Goal: Communication & Community: Ask a question

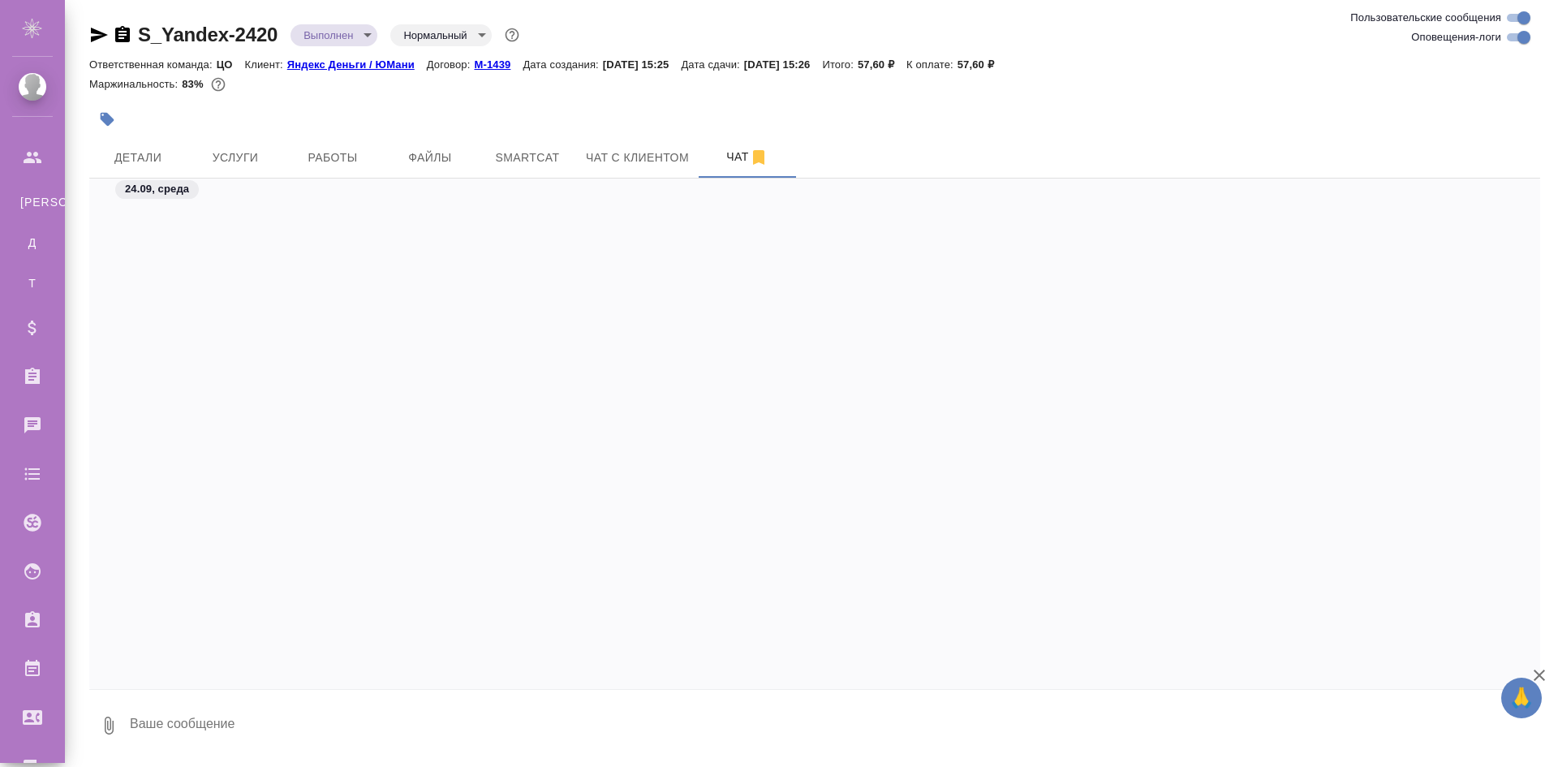
scroll to position [4040, 0]
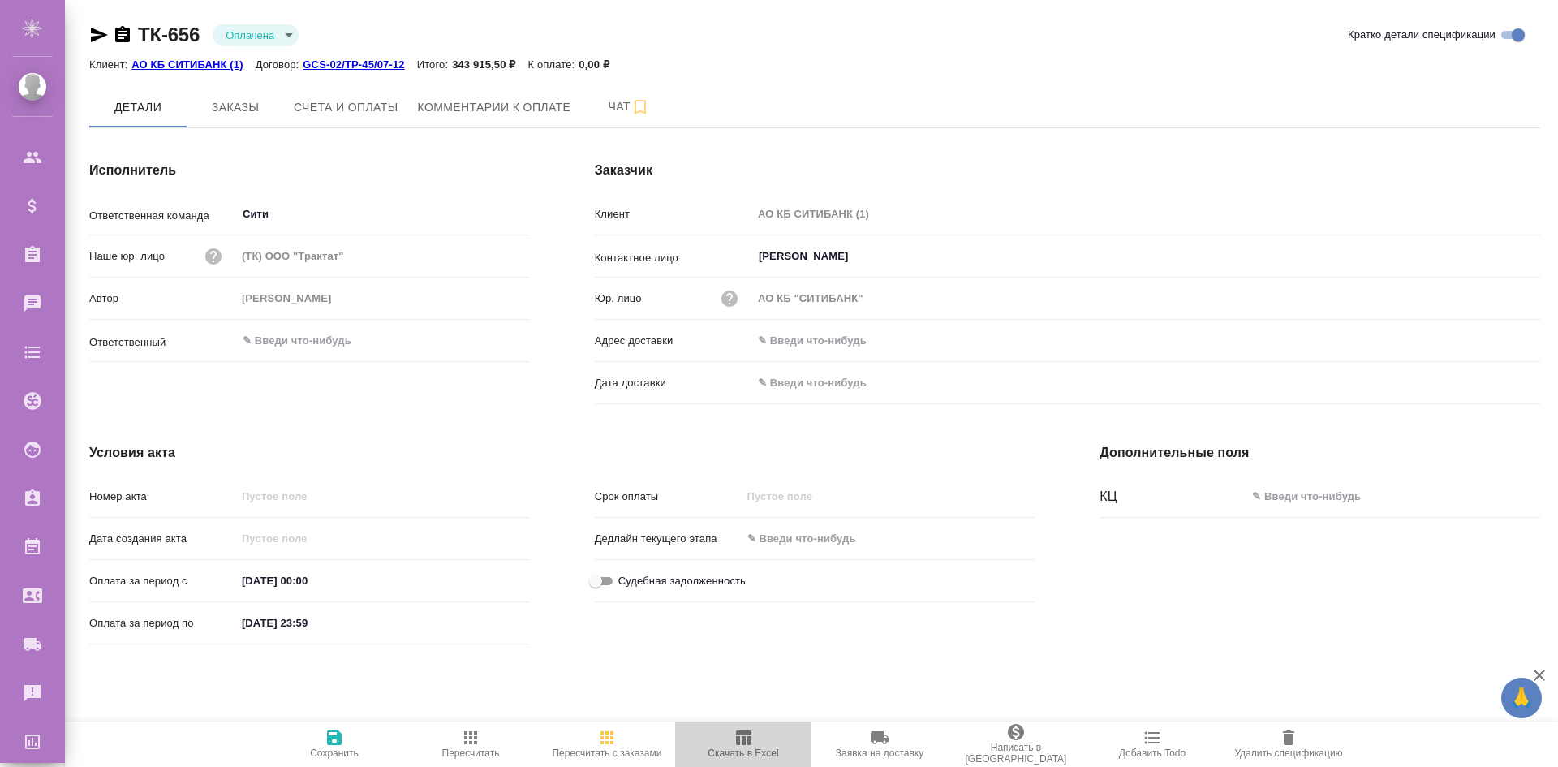
click at [747, 744] on icon "button" at bounding box center [743, 737] width 19 height 19
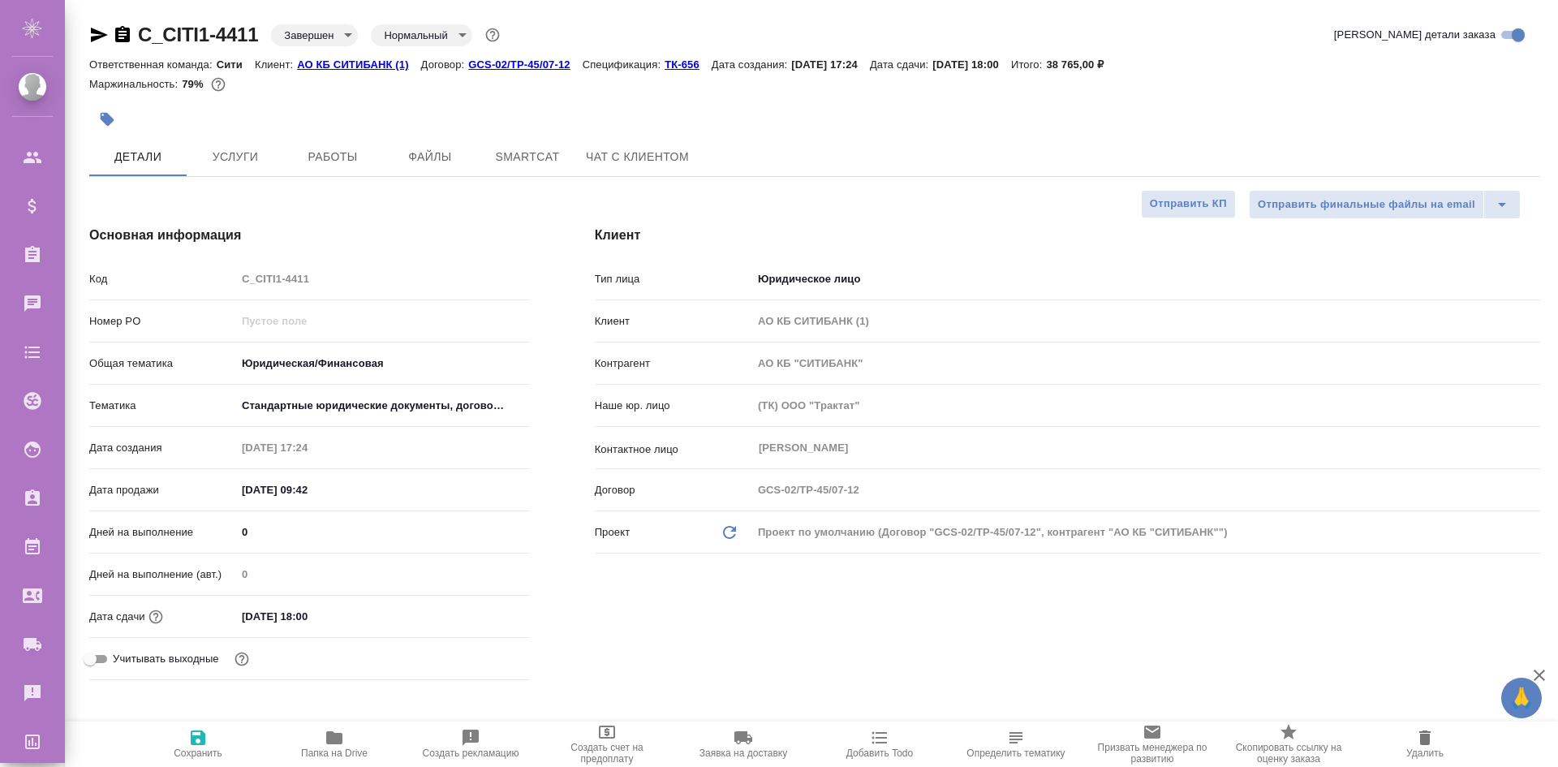
select select "RU"
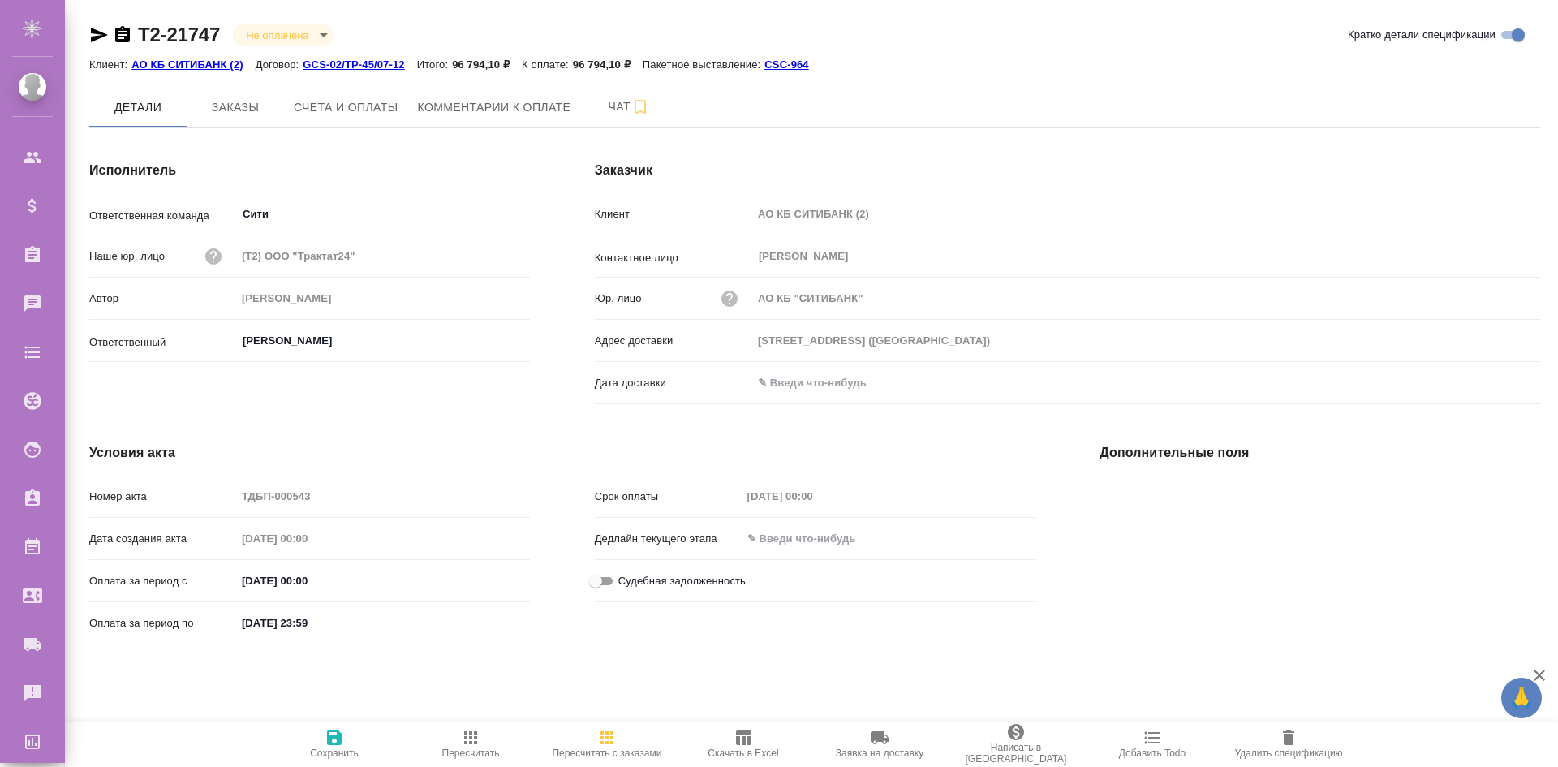
click at [761, 742] on span "Скачать в Excel" at bounding box center [743, 743] width 117 height 31
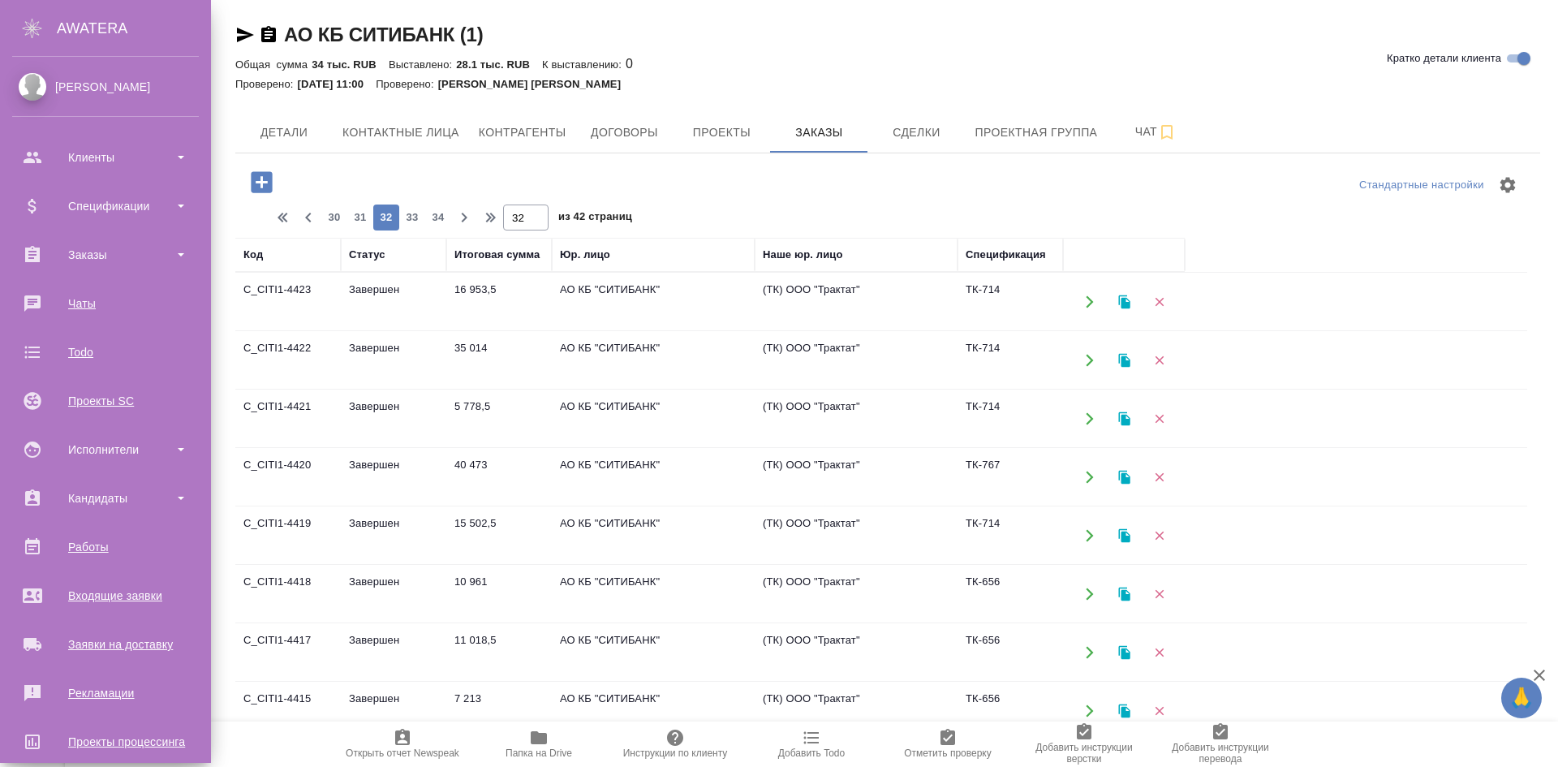
scroll to position [649, 0]
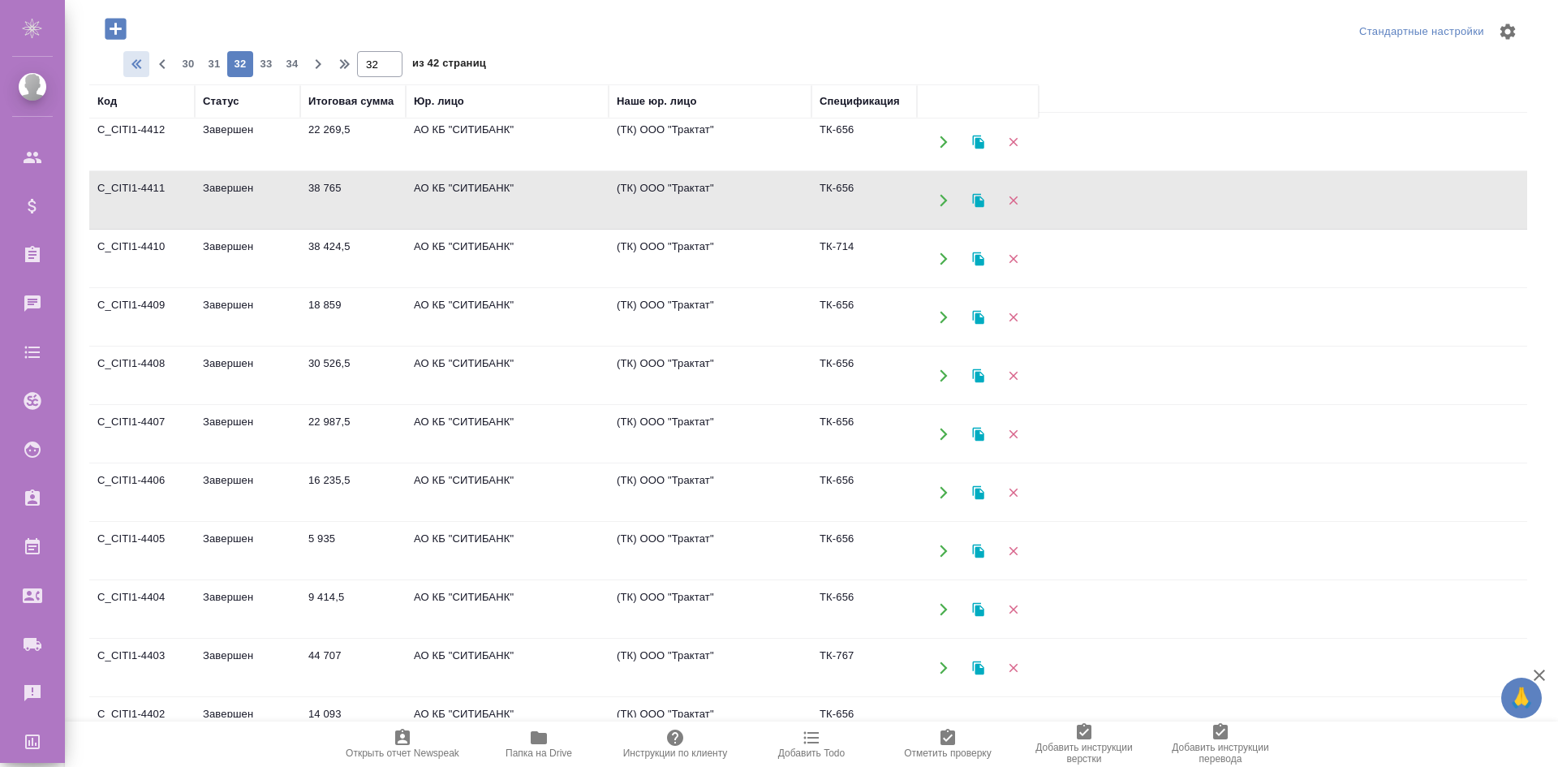
click at [140, 64] on icon "button" at bounding box center [138, 63] width 19 height 19
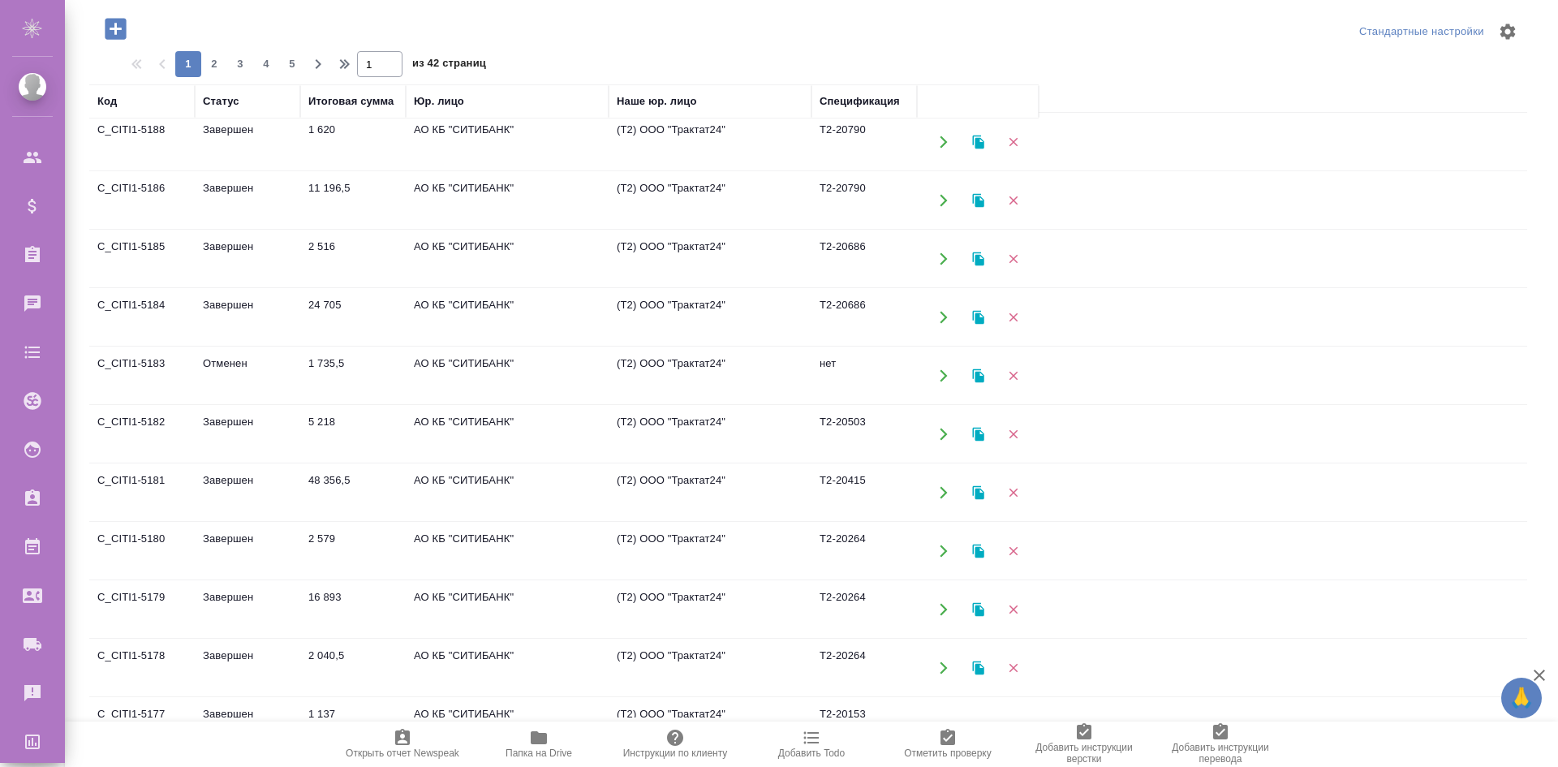
click at [941, 317] on icon "button" at bounding box center [944, 317] width 15 height 15
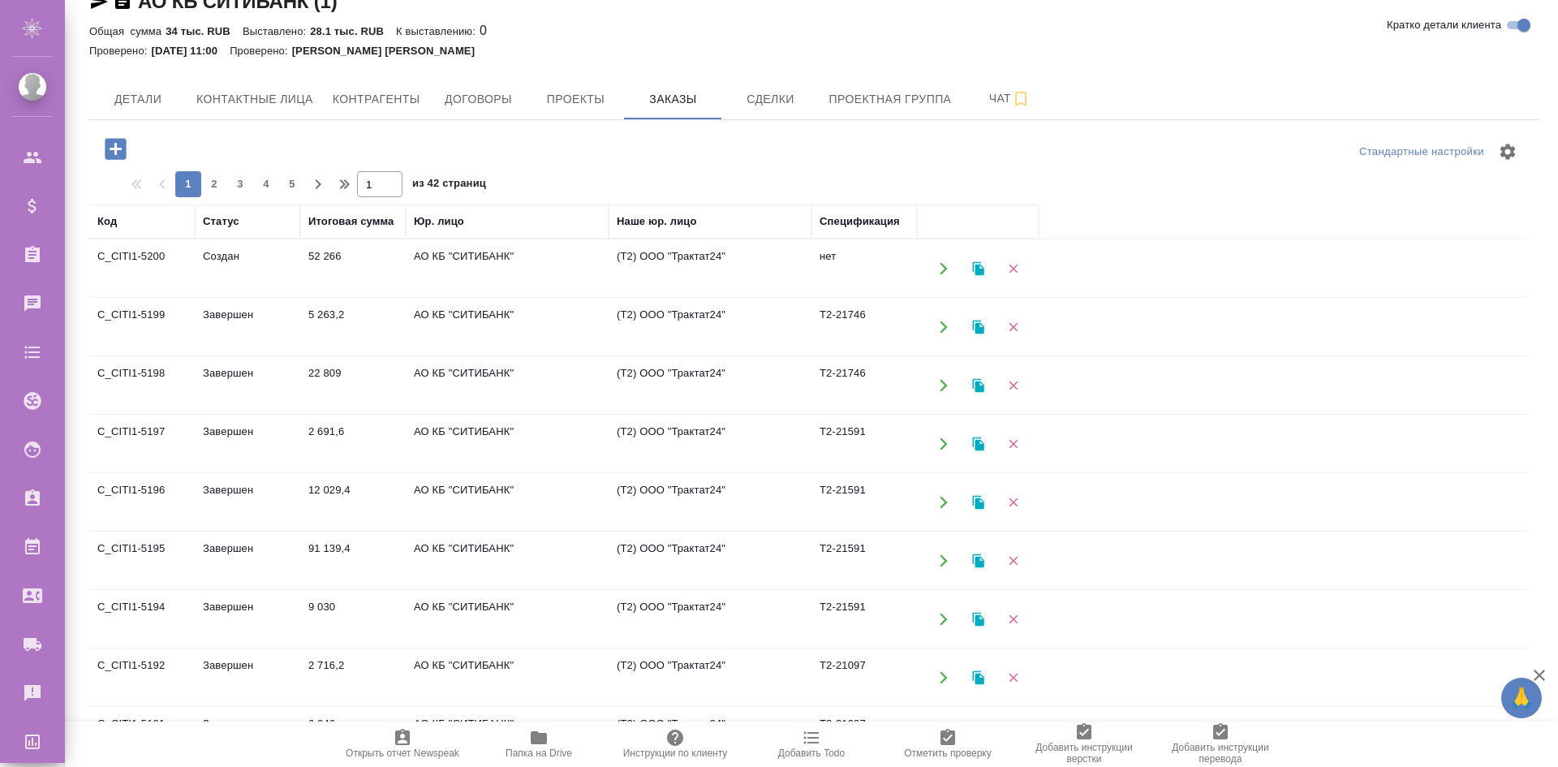
scroll to position [0, 0]
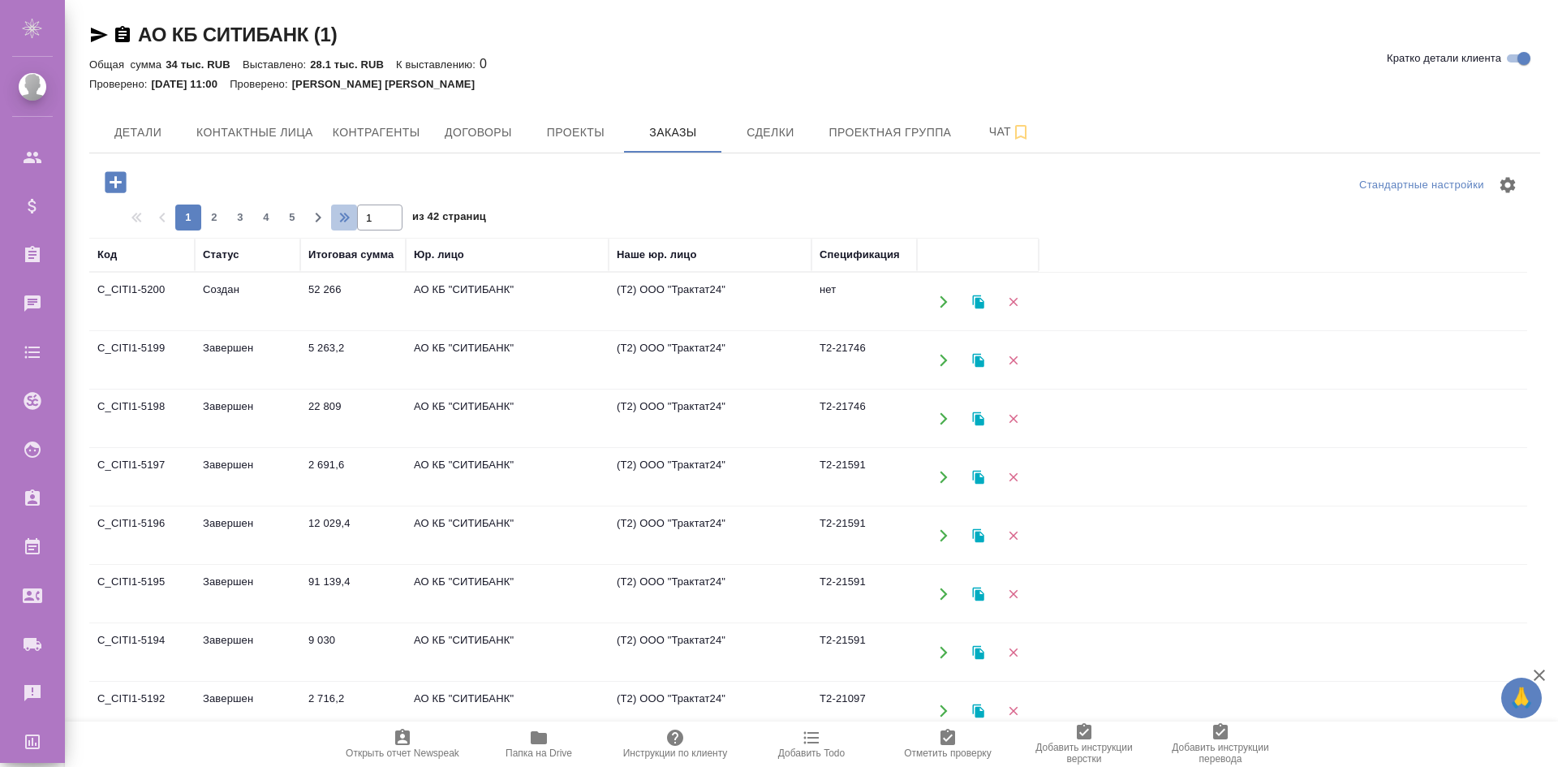
click at [335, 221] on icon "button" at bounding box center [342, 217] width 19 height 19
click at [192, 219] on span "38" at bounding box center [188, 217] width 26 height 16
type input "38"
click at [939, 362] on icon "button" at bounding box center [944, 360] width 15 height 15
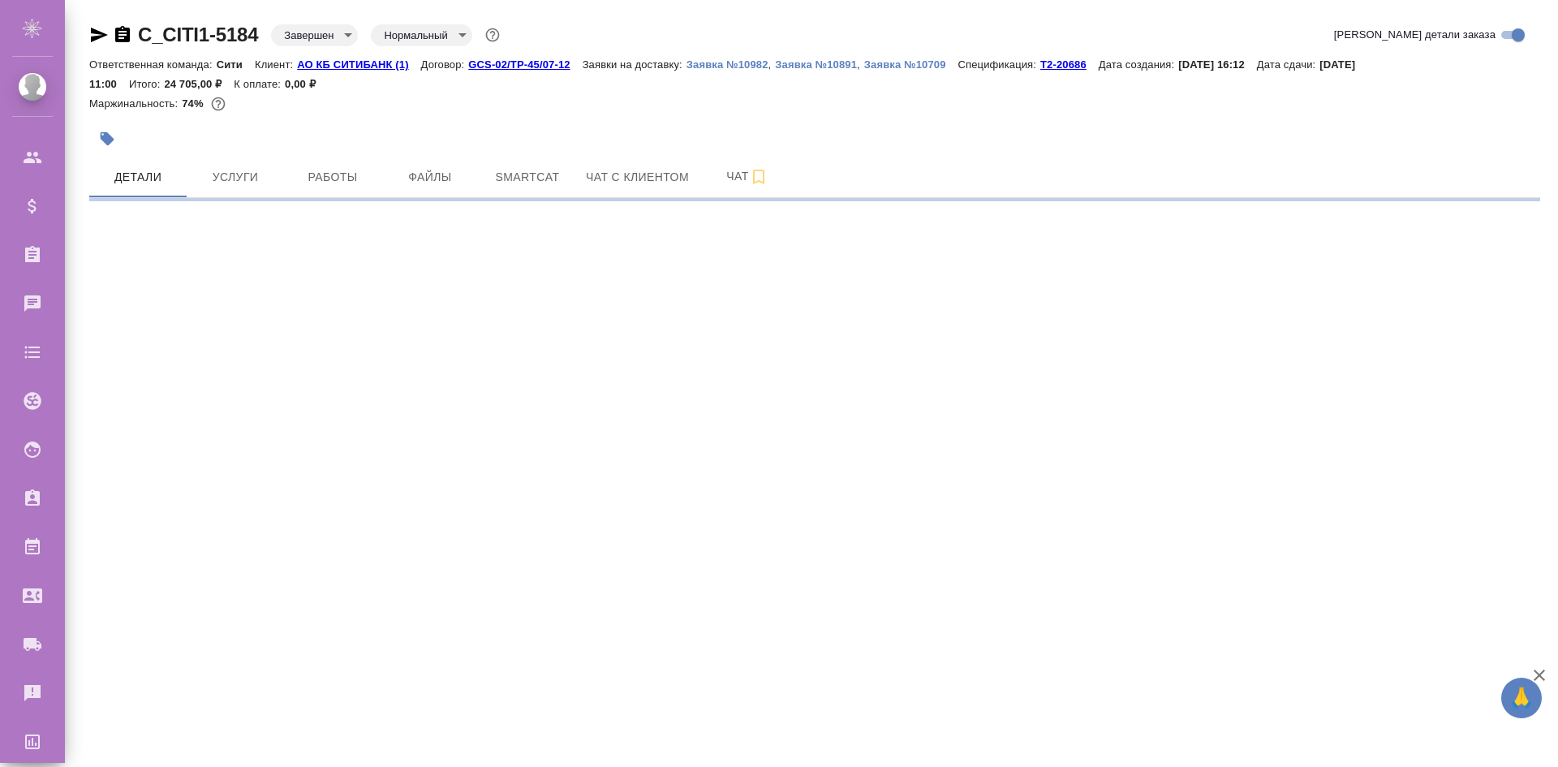
select select "RU"
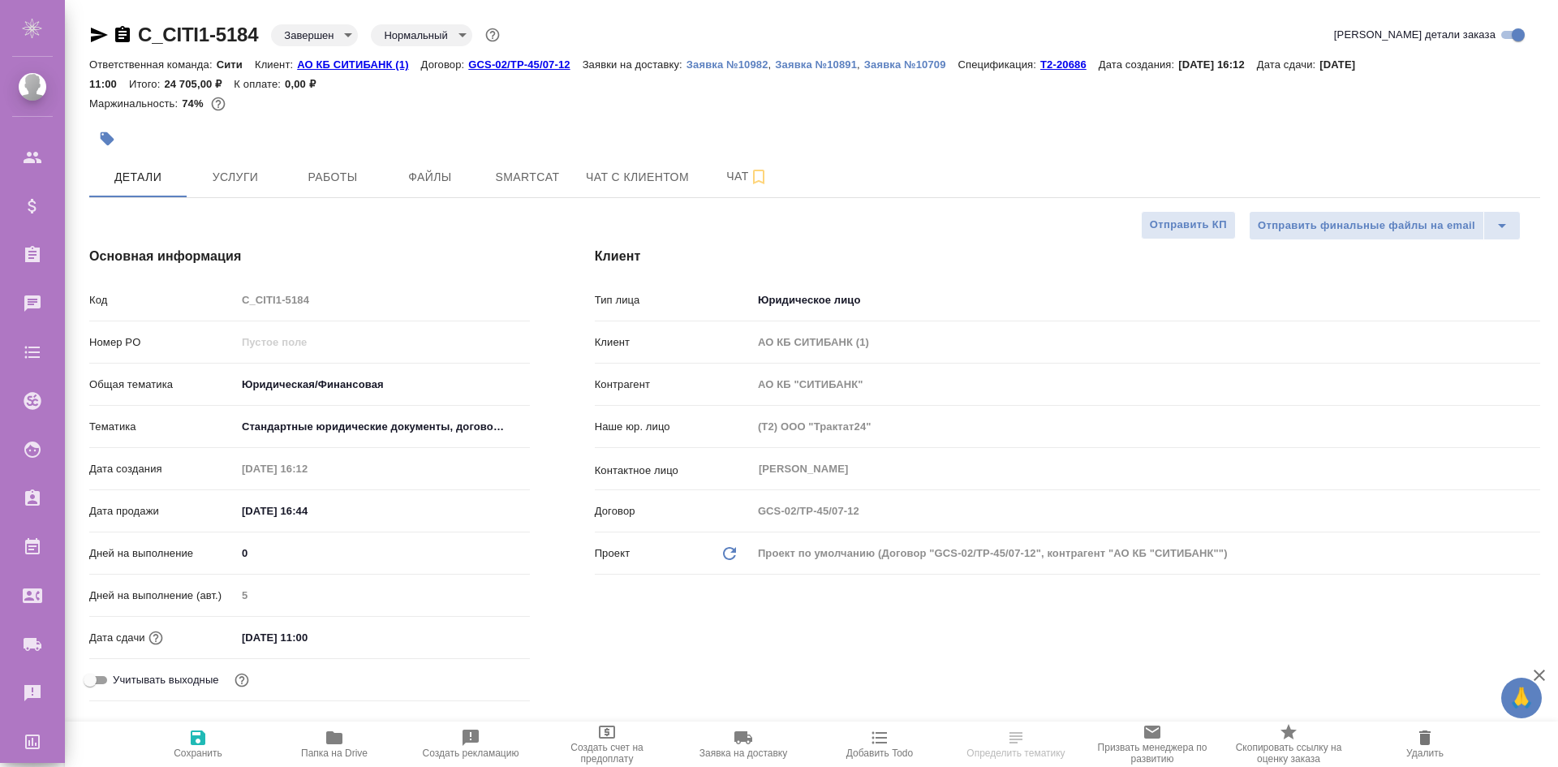
type textarea "x"
type input "Валеев Динар"
type input "Кириллова Мария"
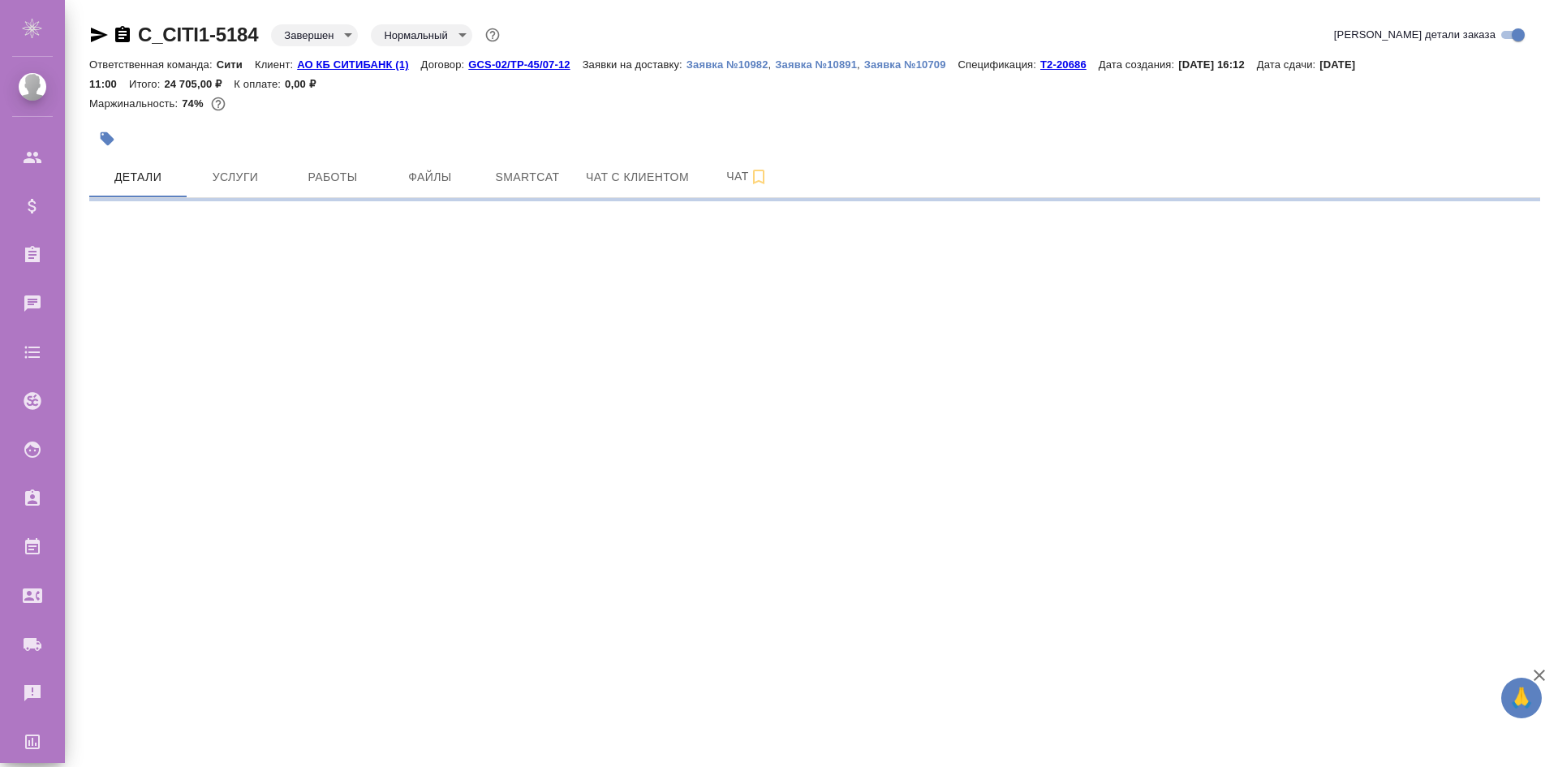
select select "RU"
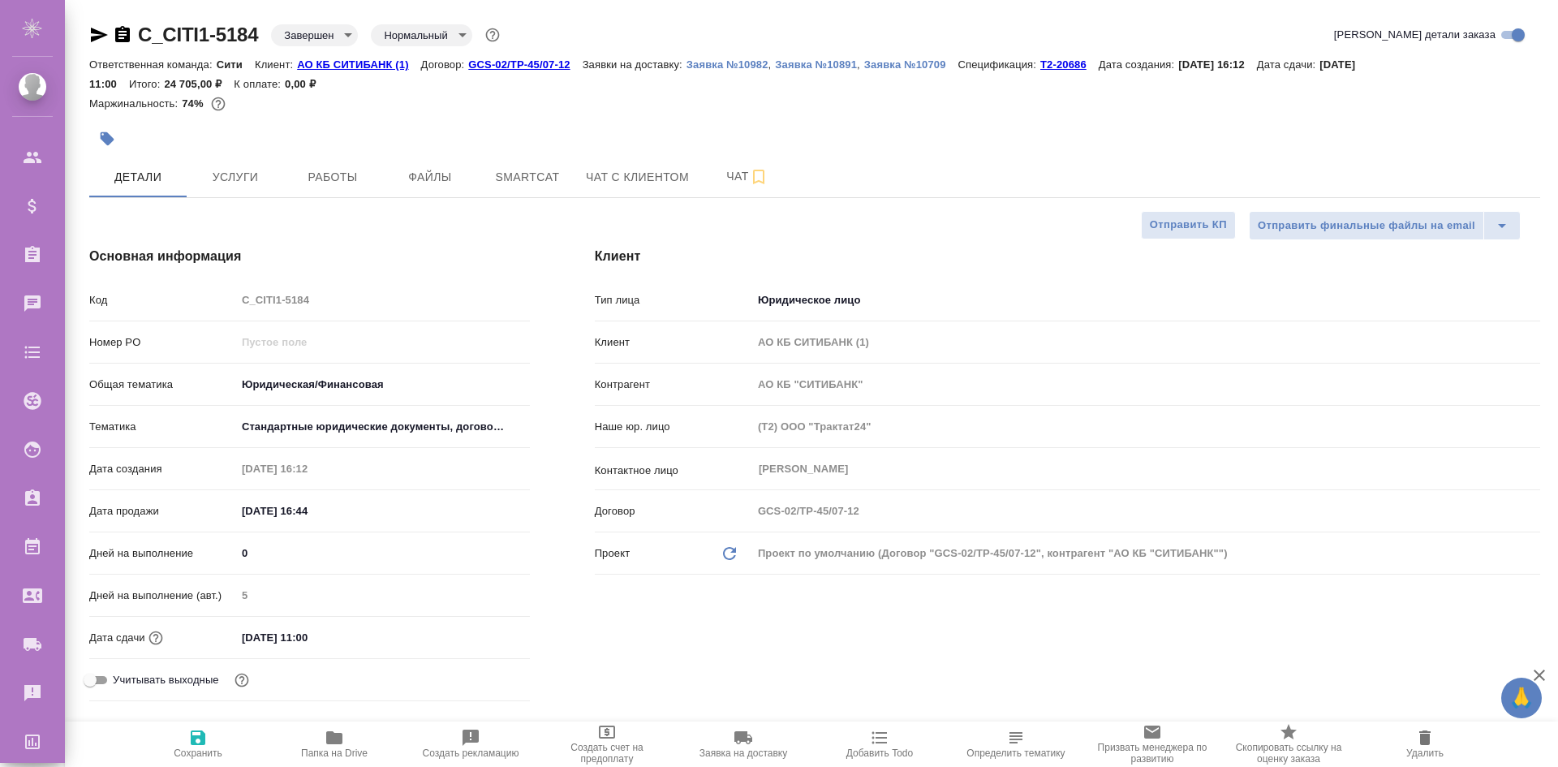
type textarea "x"
click at [1062, 73] on div "Ответственная команда: Сити Клиент: АО КБ СИТИБАНК (1) Договор: GCS-02/TP-45/07…" at bounding box center [814, 73] width 1451 height 39
click at [1068, 66] on p "Т2-20686" at bounding box center [1069, 64] width 58 height 12
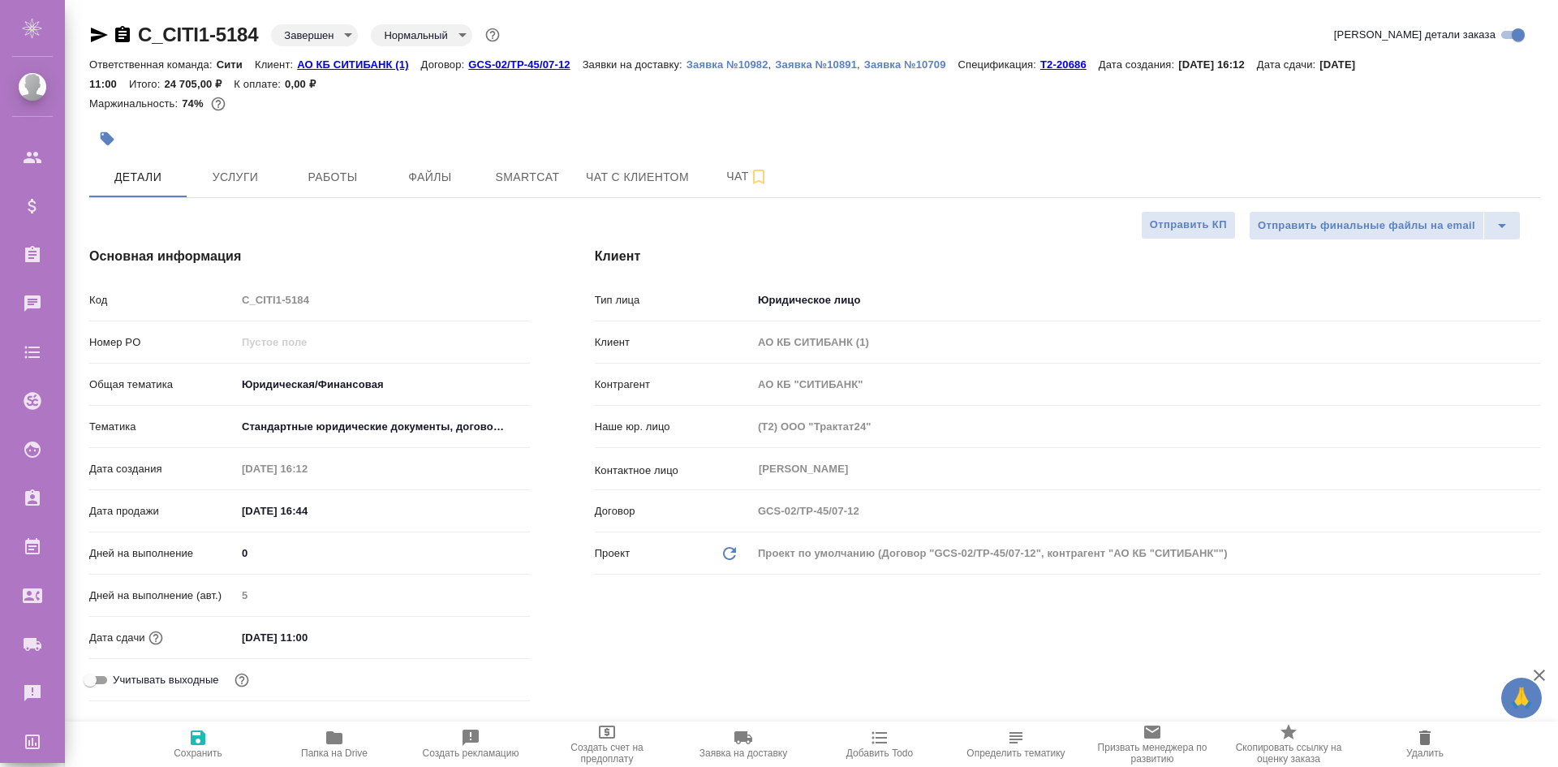
type textarea "x"
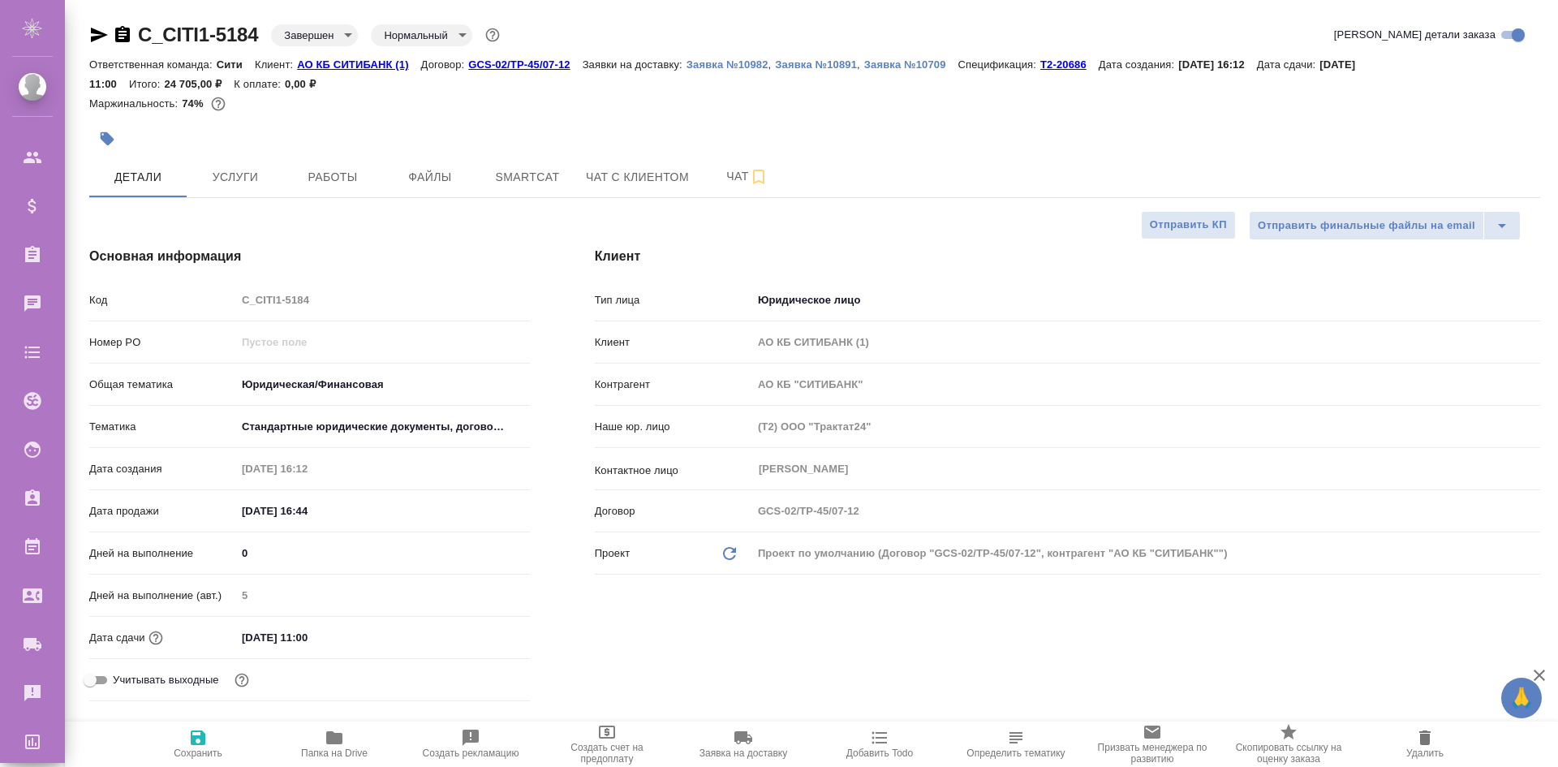
type textarea "x"
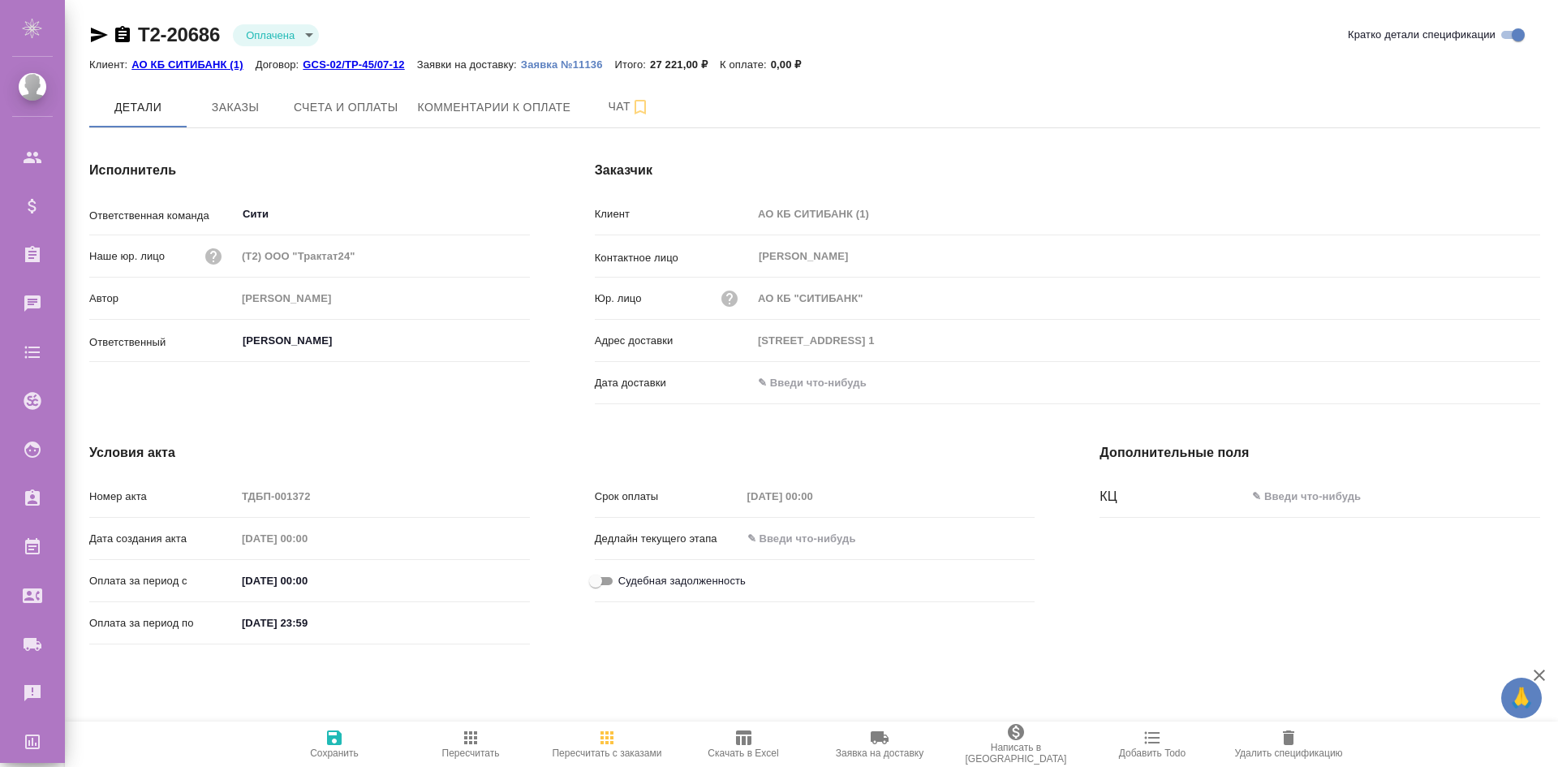
click at [765, 751] on span "Скачать в Excel" at bounding box center [743, 752] width 71 height 11
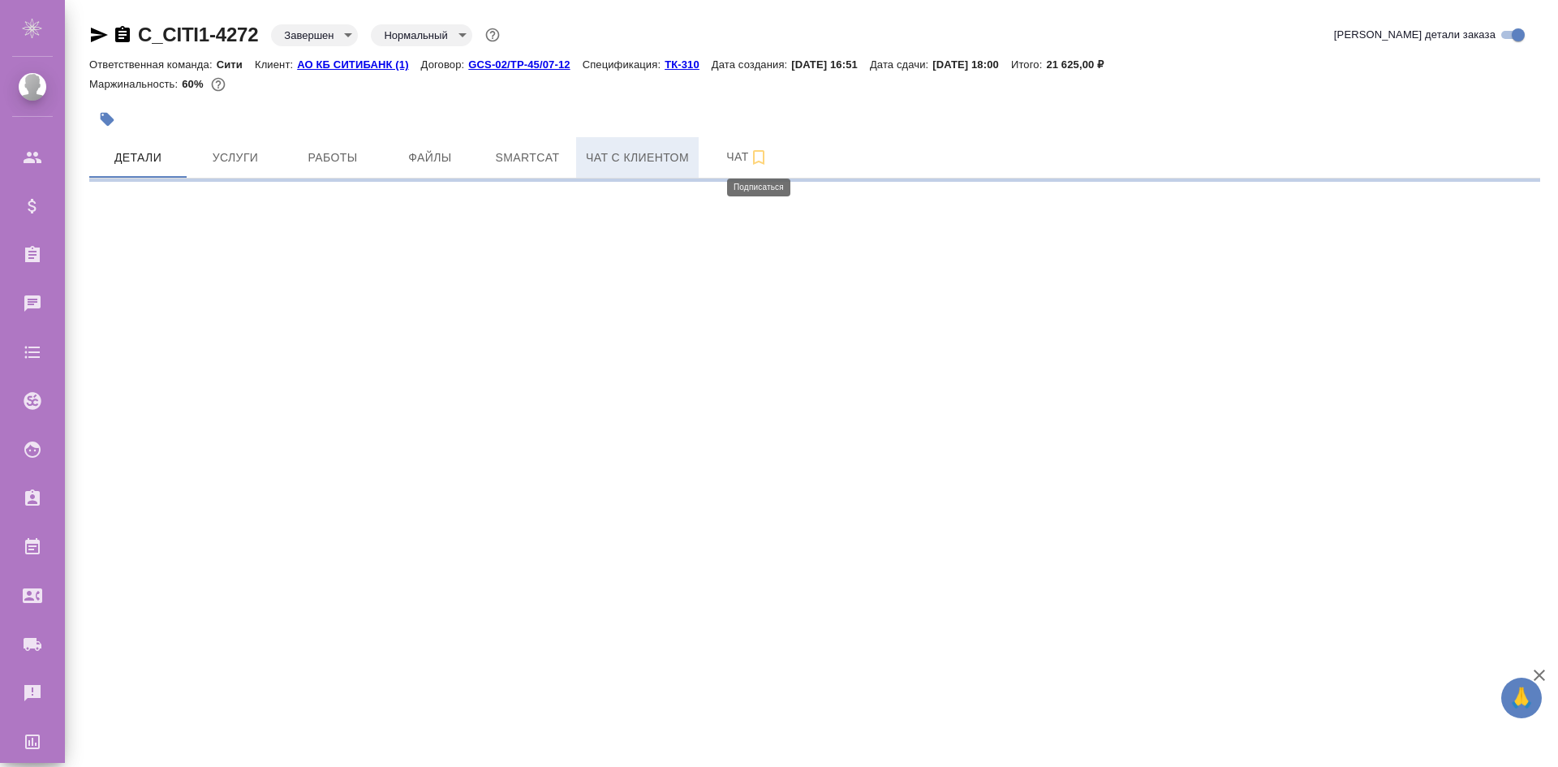
select select "RU"
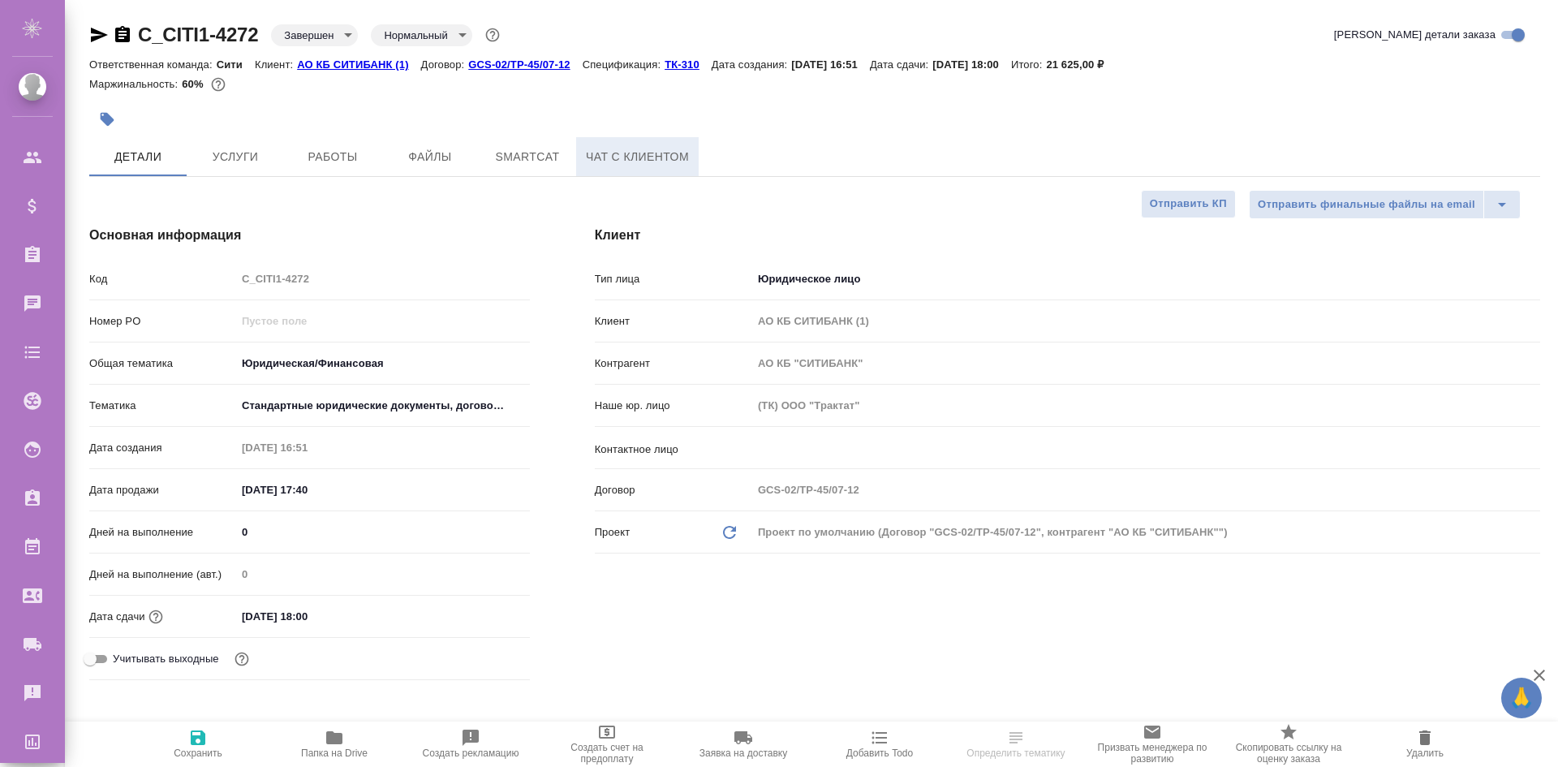
type textarea "x"
click at [683, 61] on p "ТК-310" at bounding box center [688, 64] width 47 height 12
type textarea "x"
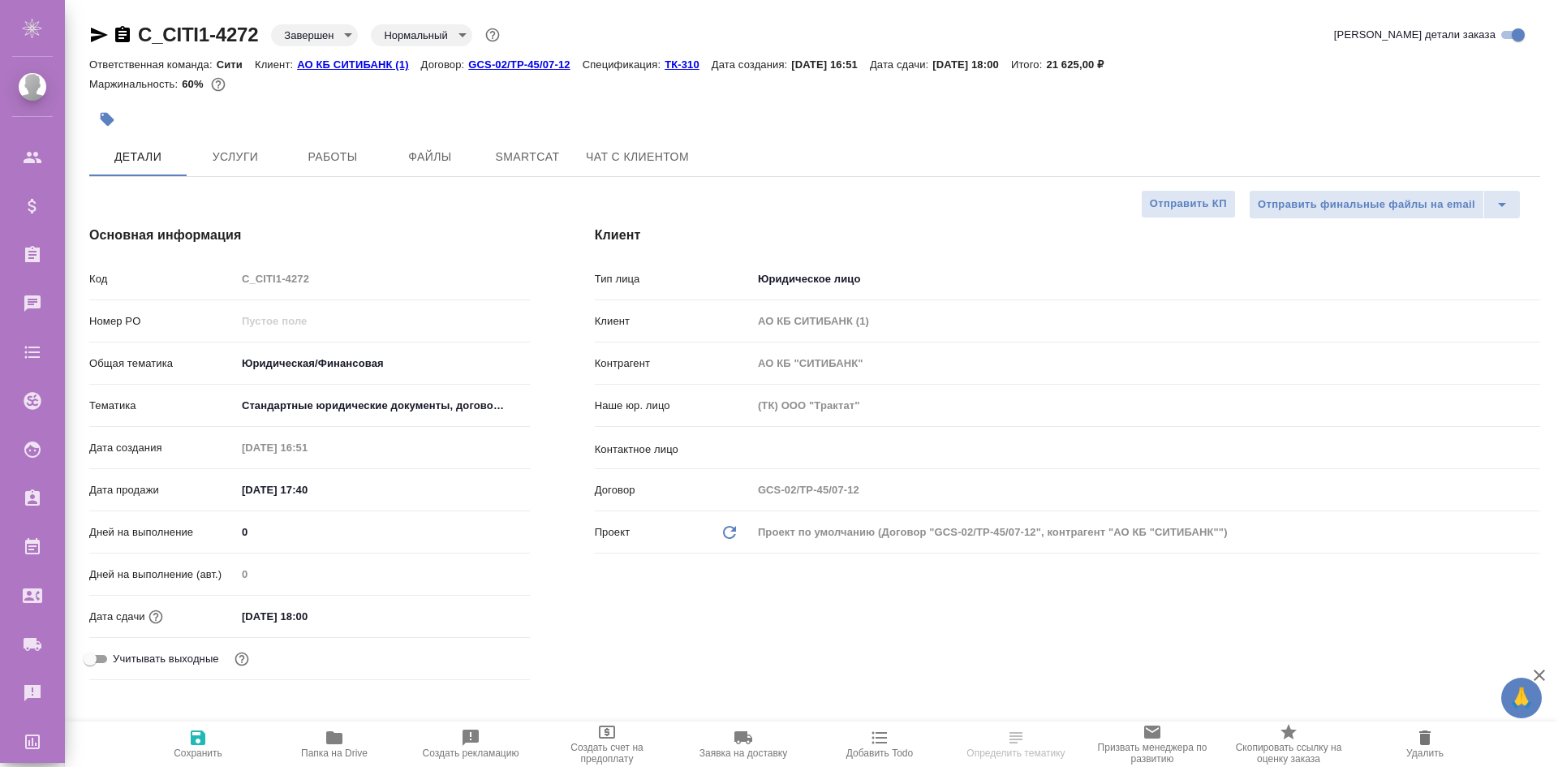
type textarea "x"
select select "RU"
type textarea "x"
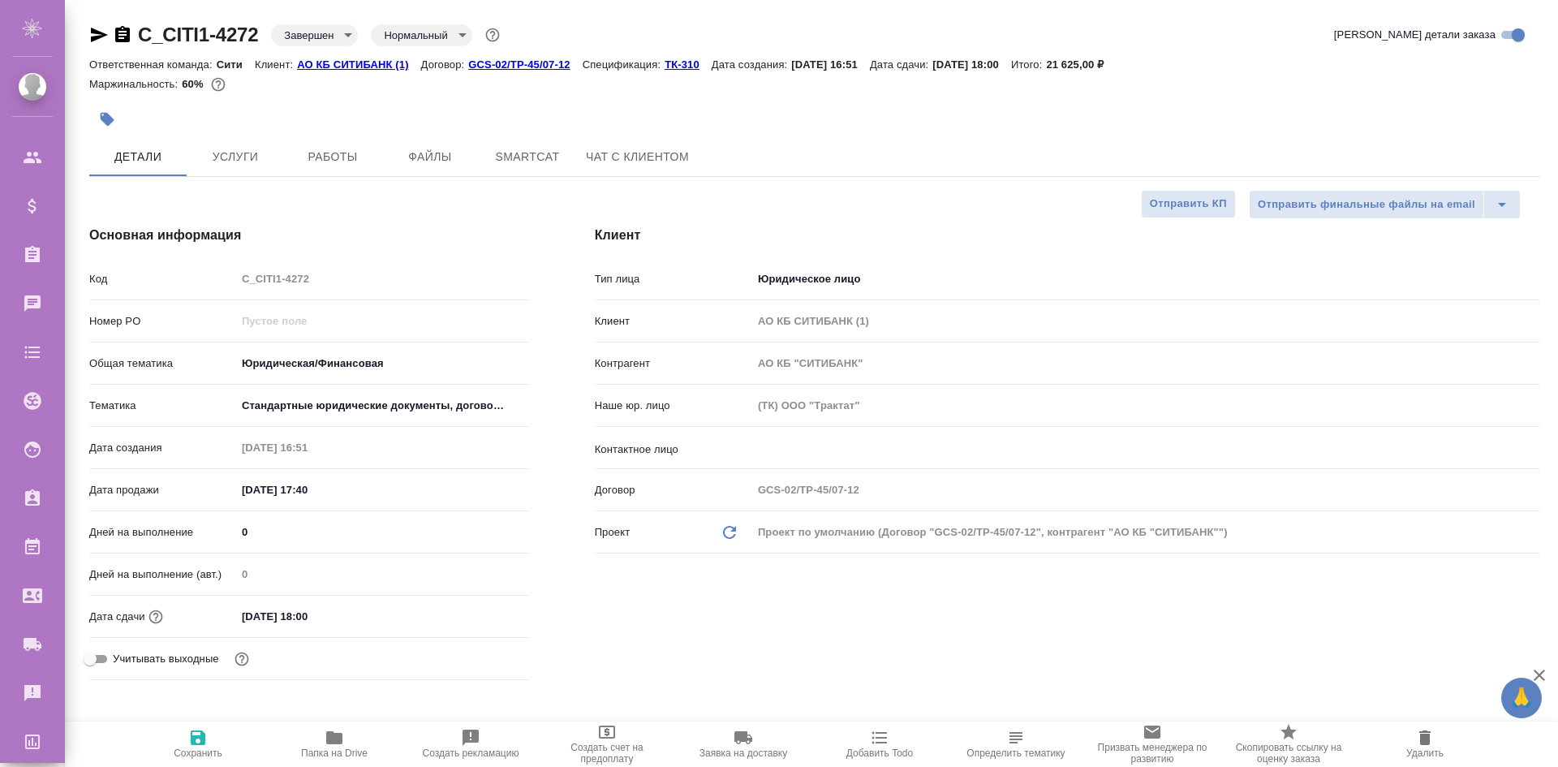
type textarea "x"
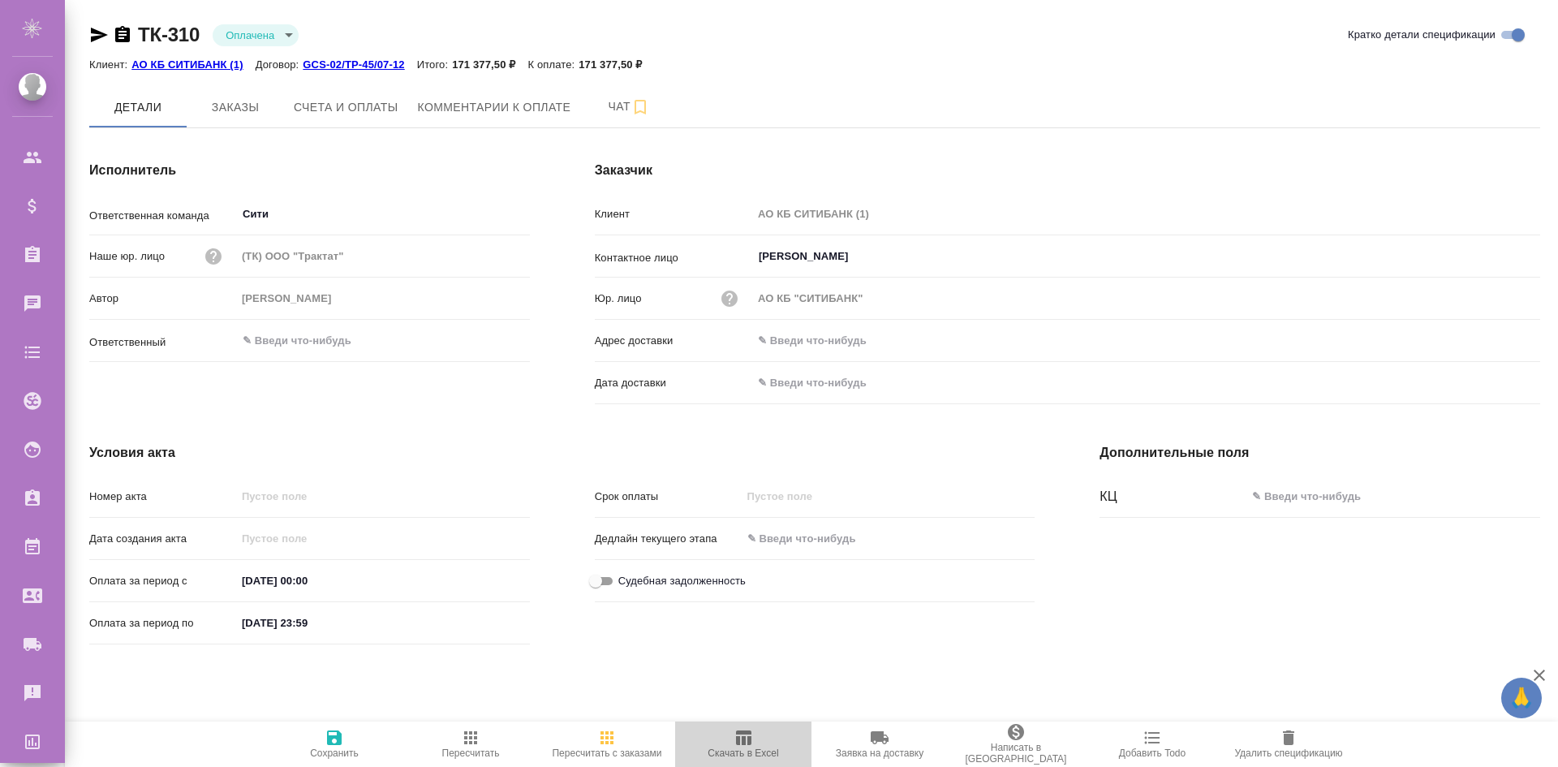
click at [731, 733] on span "Скачать в Excel" at bounding box center [743, 743] width 117 height 31
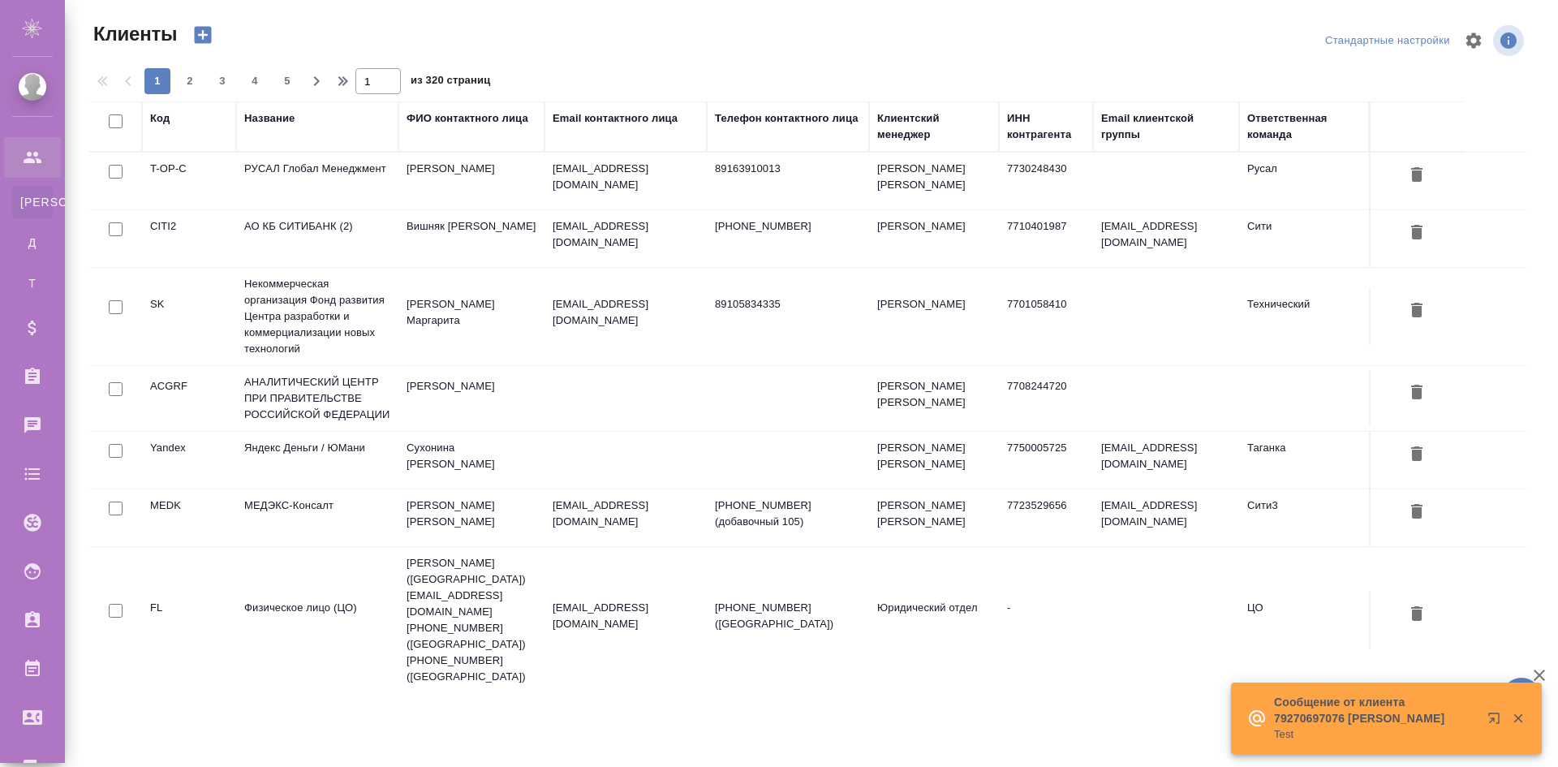
select select "RU"
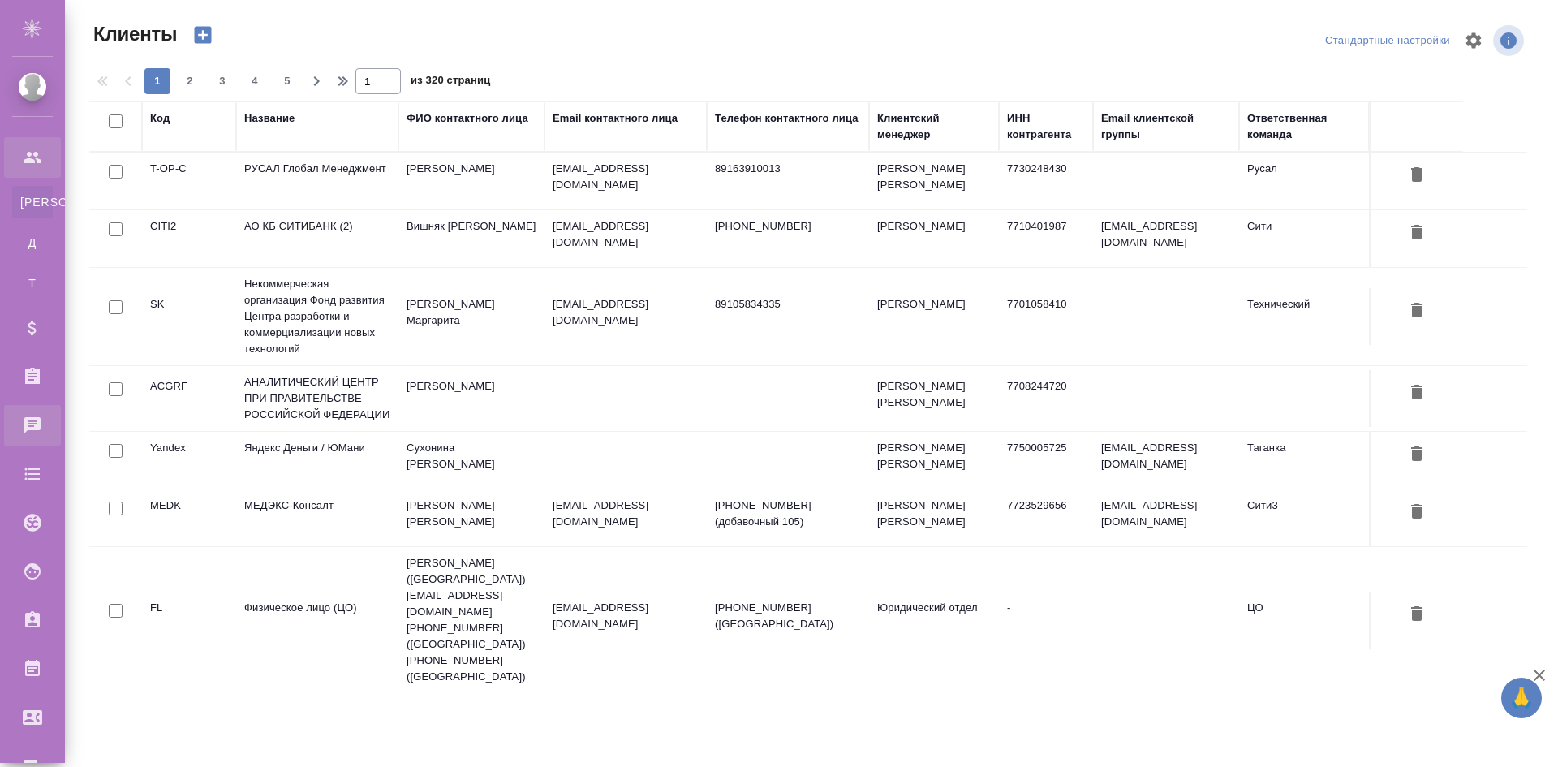
click at [32, 426] on div "Чаты" at bounding box center [12, 425] width 41 height 24
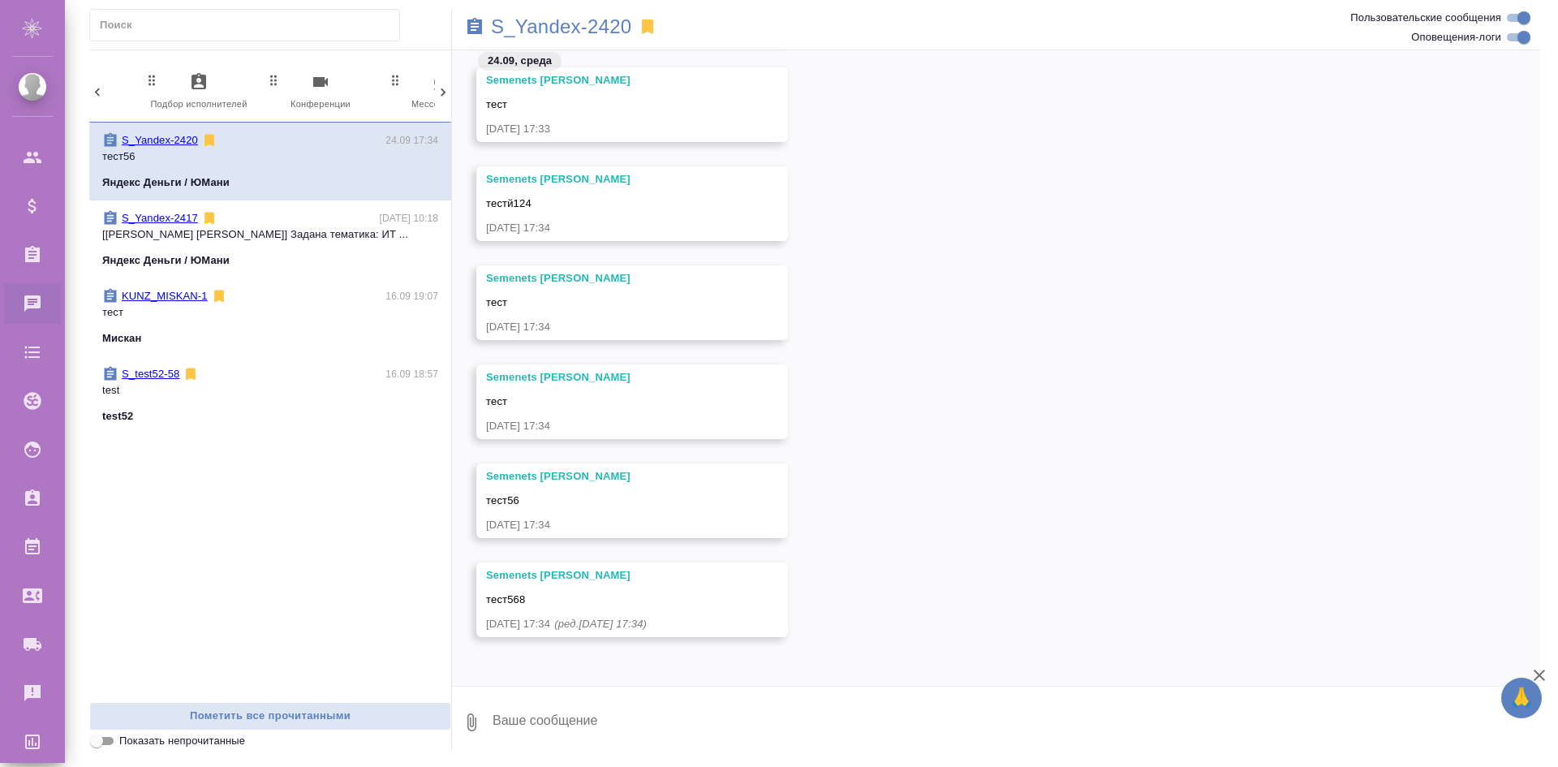
scroll to position [0, 766]
click at [379, 82] on icon "button" at bounding box center [373, 81] width 19 height 19
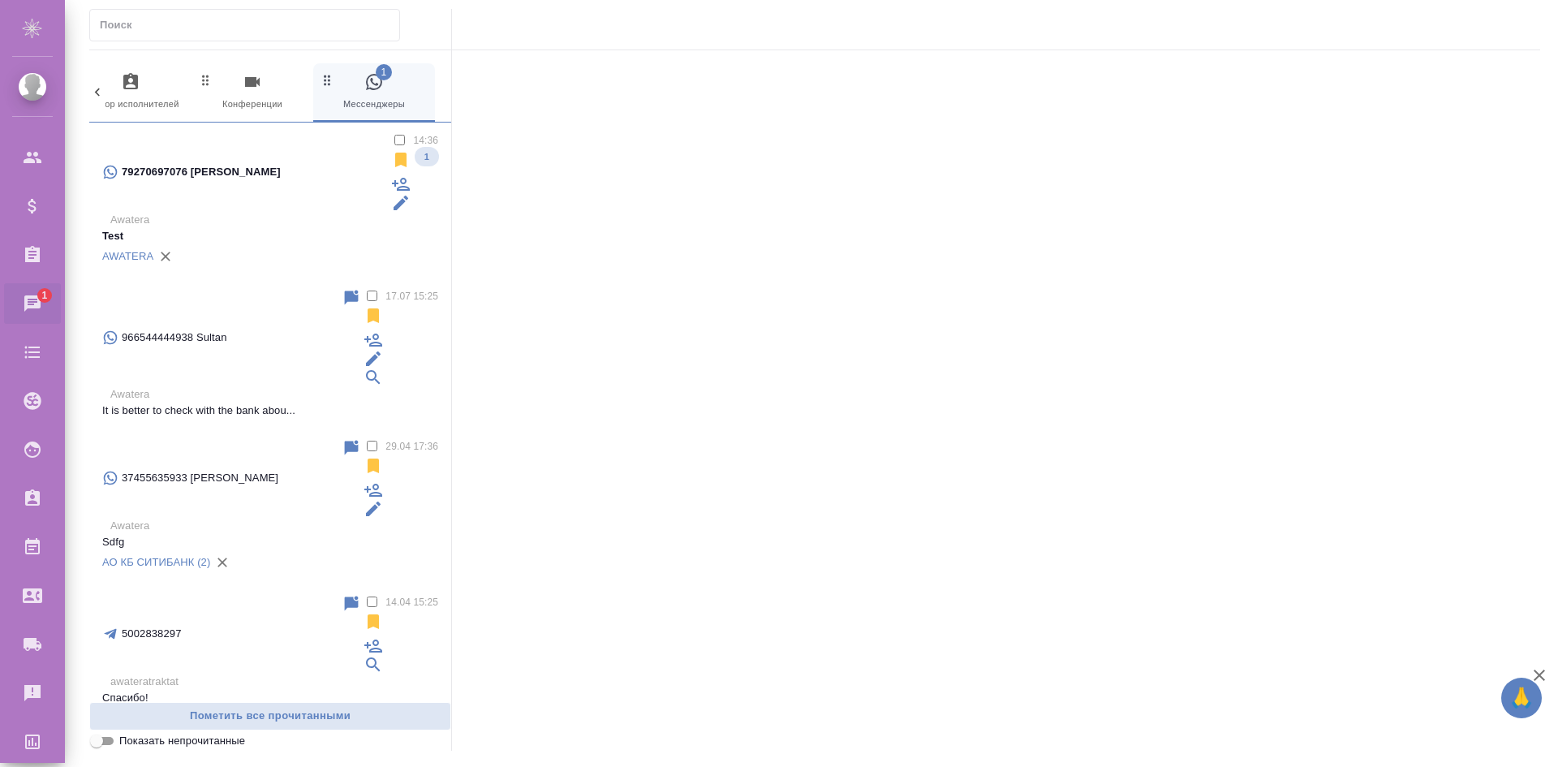
click at [271, 212] on p "Awatera" at bounding box center [274, 220] width 328 height 16
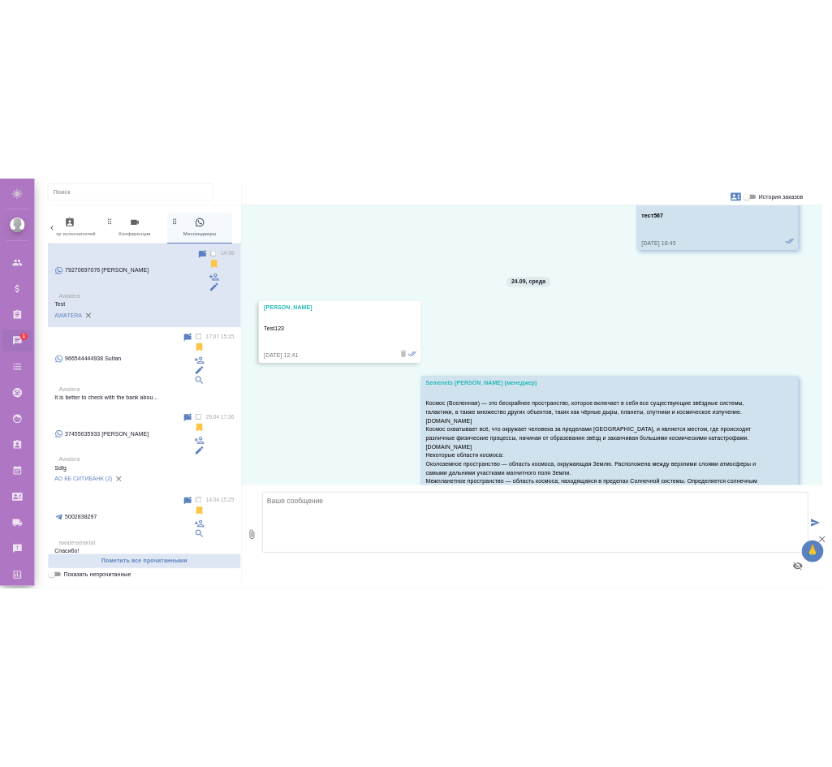
scroll to position [4249, 0]
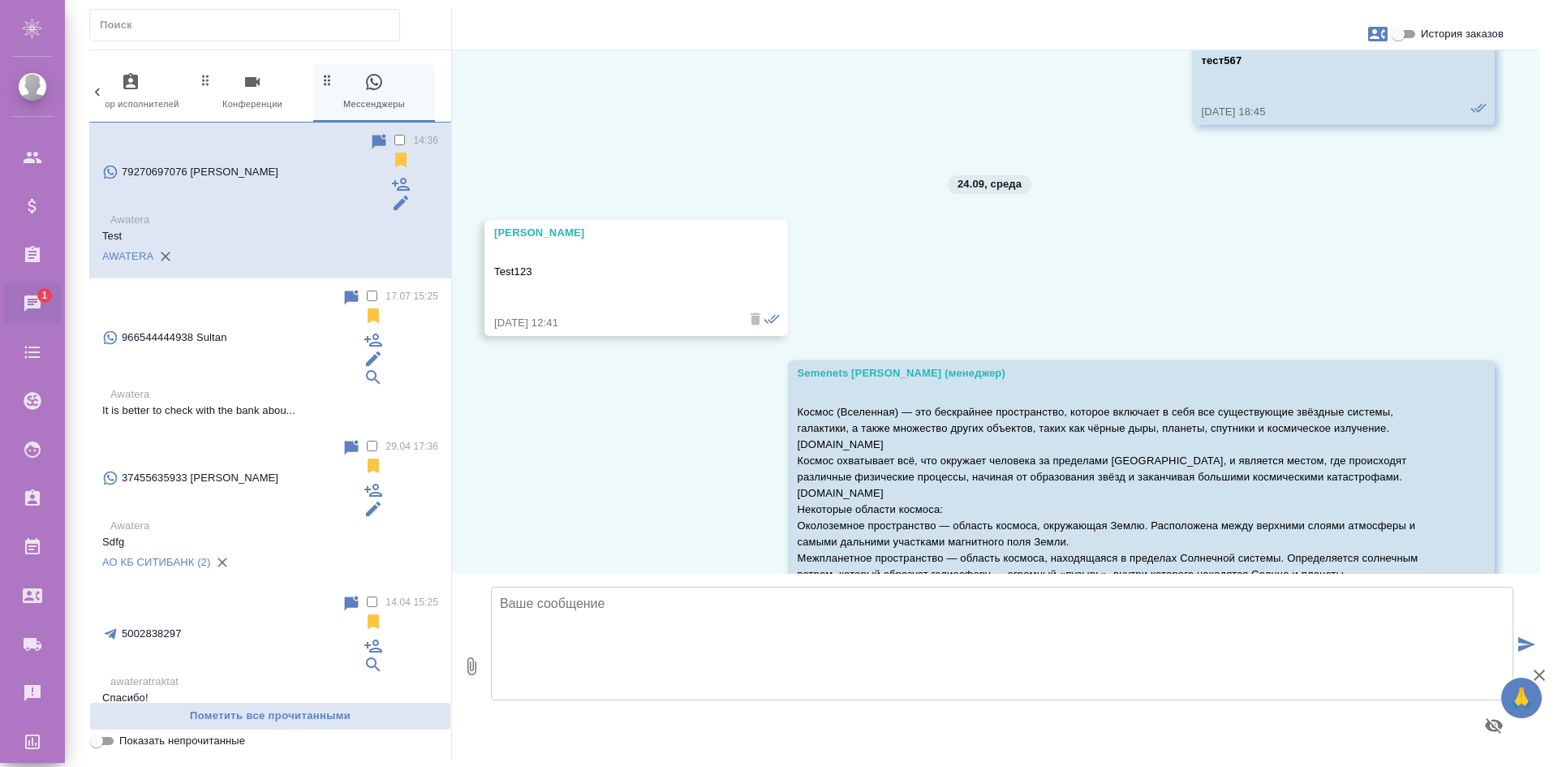
click at [792, 681] on textarea at bounding box center [1002, 644] width 1023 height 114
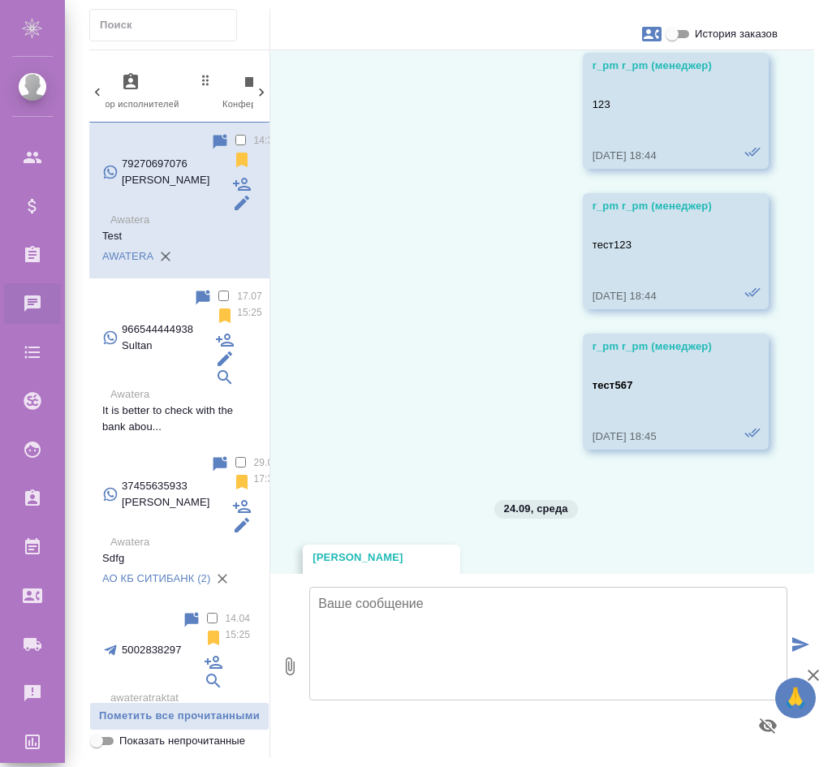
scroll to position [4573, 0]
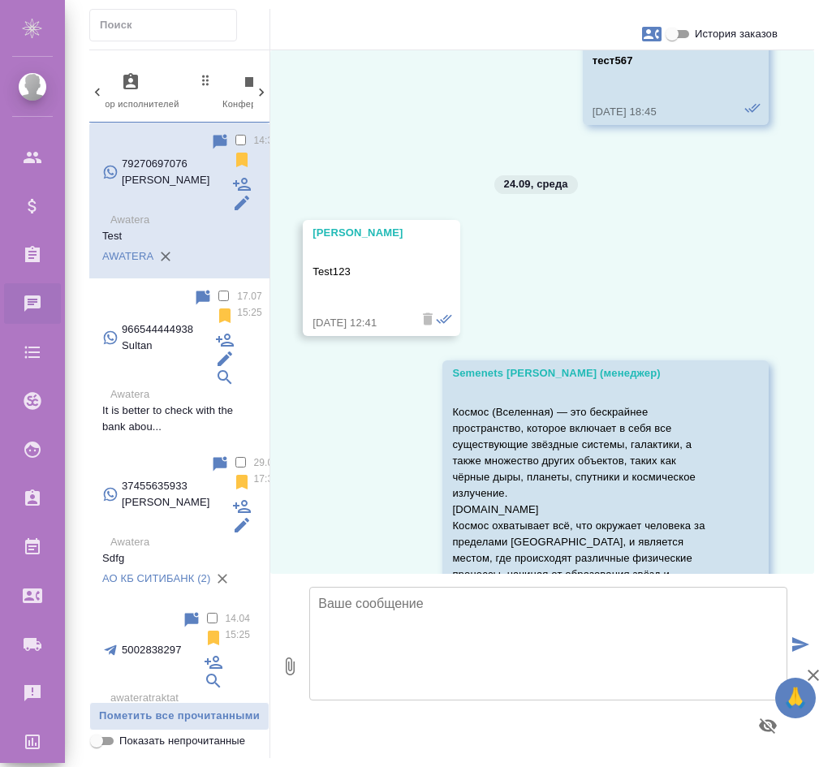
click at [442, 643] on textarea at bounding box center [548, 644] width 478 height 114
type textarea "test"
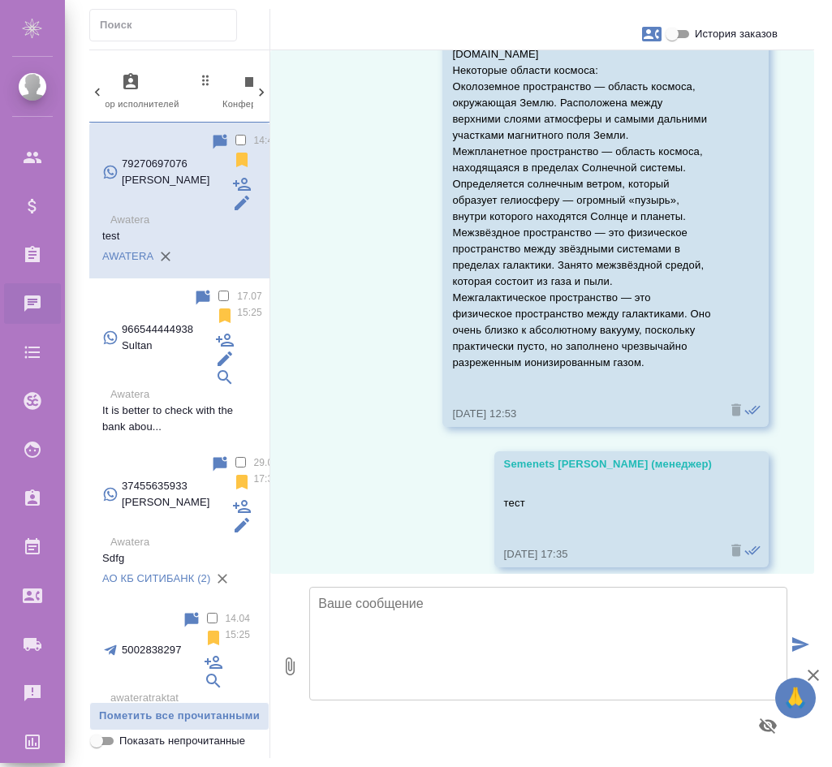
scroll to position [5159, 0]
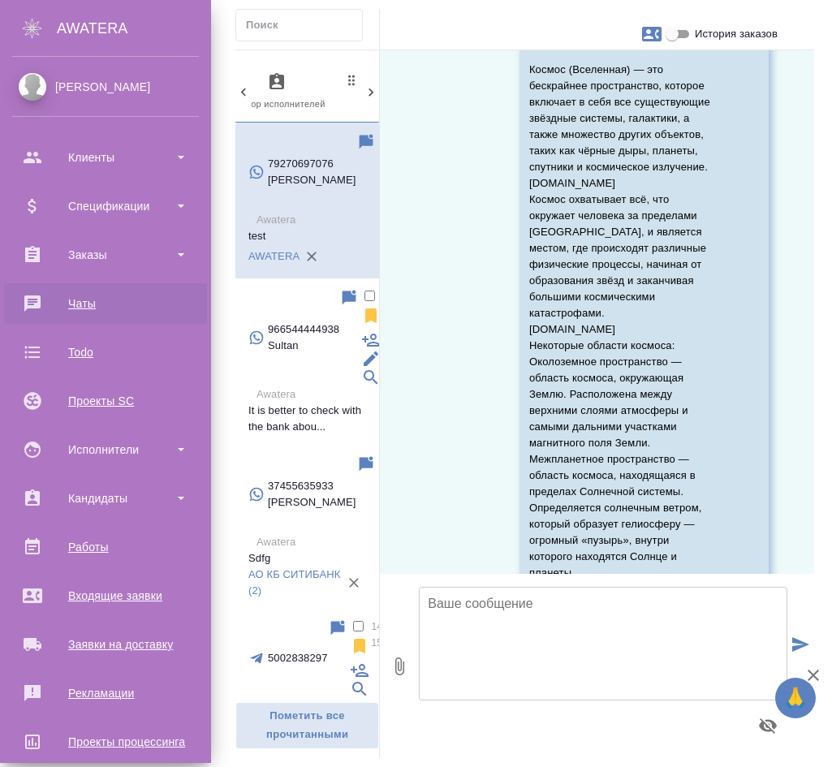
scroll to position [5403, 0]
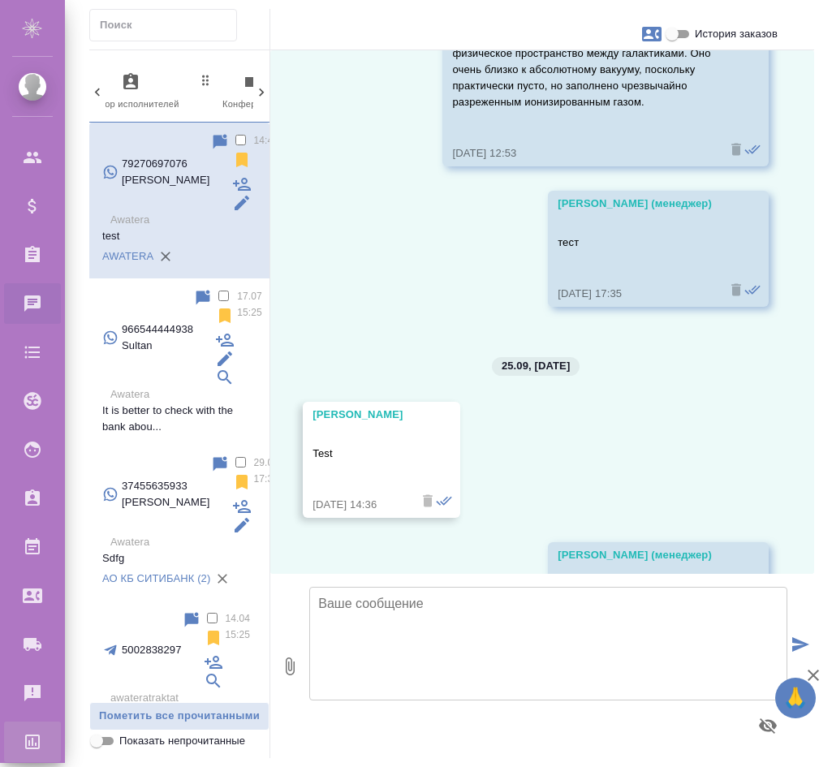
click at [61, 722] on link "Проекты процессинга" at bounding box center [32, 742] width 57 height 41
